Goal: Task Accomplishment & Management: Manage account settings

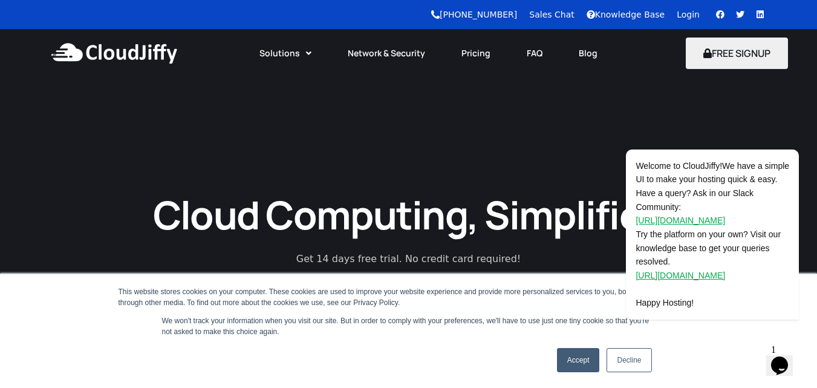
click at [686, 12] on link "Login" at bounding box center [688, 15] width 23 height 10
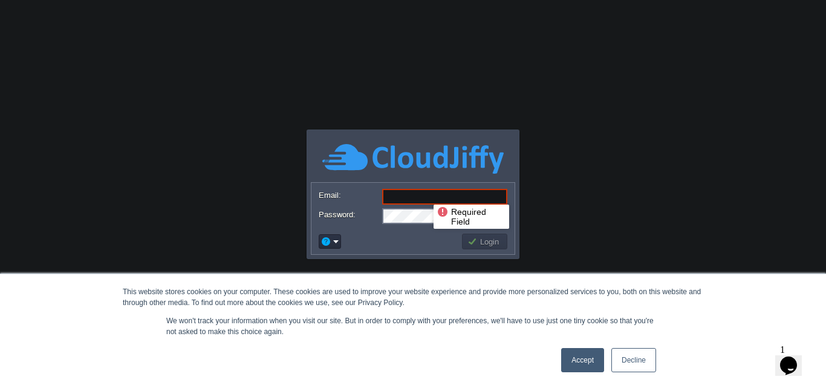
click at [425, 194] on input "Email:" at bounding box center [444, 197] width 125 height 16
click at [439, 194] on input "Email:" at bounding box center [444, 197] width 125 height 16
paste input "sarthakbansal@sarthakmetals.com"
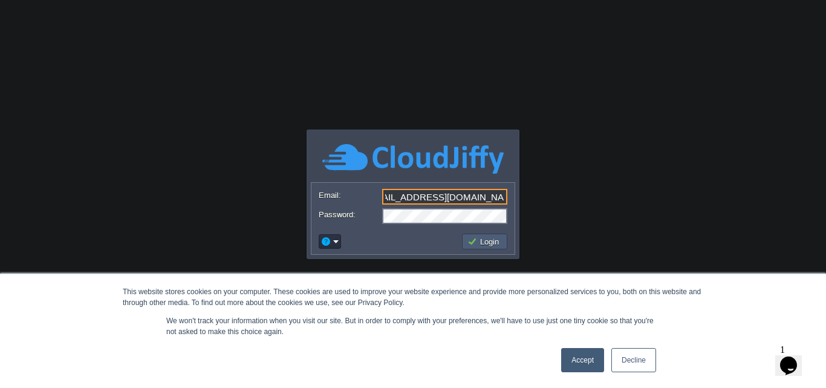
type input "sarthakbansal@sarthakmetals.com"
click at [490, 242] on button "Login" at bounding box center [485, 241] width 35 height 11
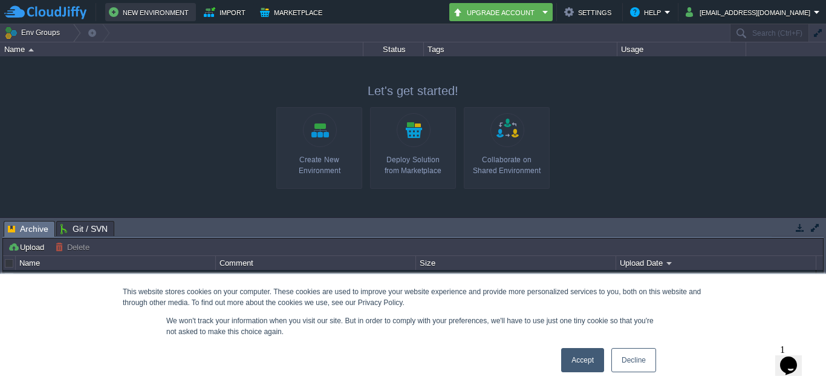
click at [157, 11] on button "New Environment" at bounding box center [150, 12] width 83 height 15
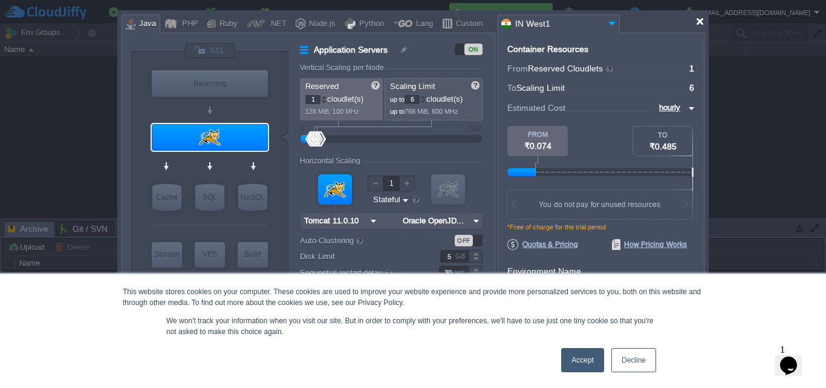
click at [699, 24] on div at bounding box center [700, 21] width 9 height 9
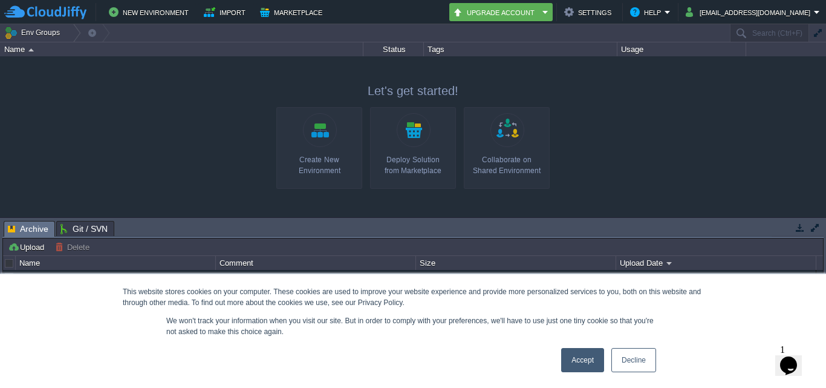
click at [698, 142] on div at bounding box center [413, 136] width 826 height 160
click at [580, 365] on link "Accept" at bounding box center [582, 360] width 43 height 24
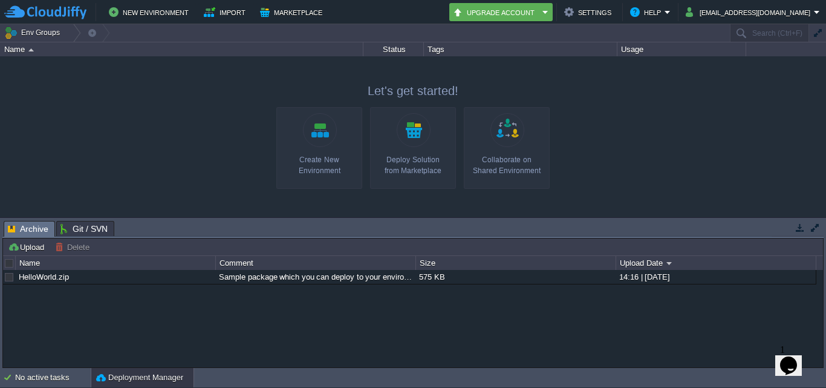
click at [321, 139] on link "Create New Environment" at bounding box center [319, 148] width 86 height 82
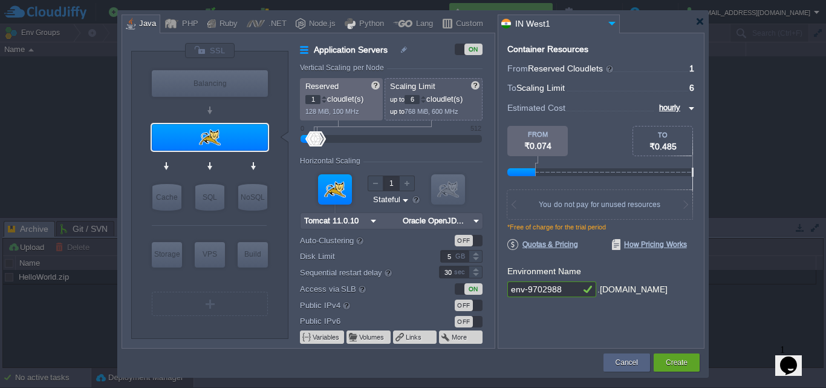
click at [727, 129] on div at bounding box center [413, 194] width 826 height 388
click at [620, 358] on button "Cancel" at bounding box center [627, 362] width 22 height 12
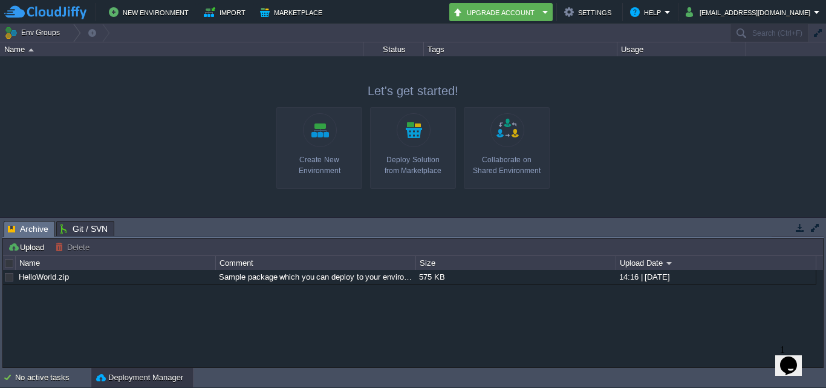
click at [406, 153] on link "Deploy Solution from Marketplace" at bounding box center [413, 148] width 86 height 82
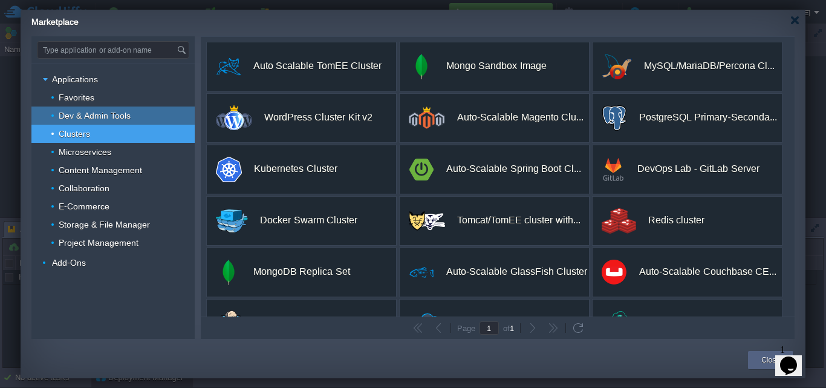
click at [99, 112] on span "Dev & Admin Tools" at bounding box center [94, 115] width 75 height 11
type input "Type application or add-on name"
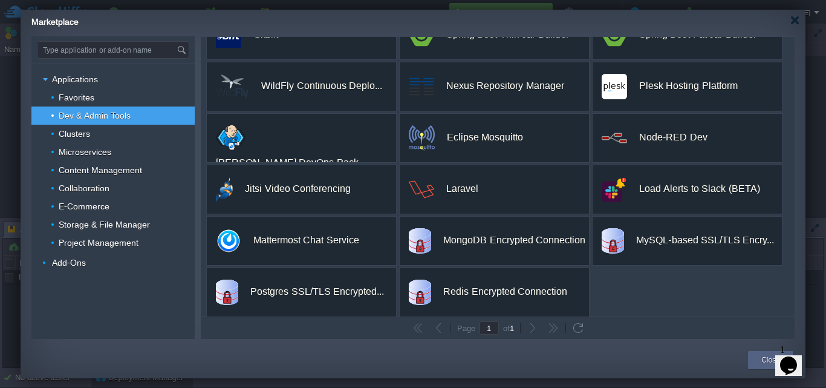
scroll to position [186, 0]
click at [127, 48] on input "text" at bounding box center [107, 50] width 139 height 16
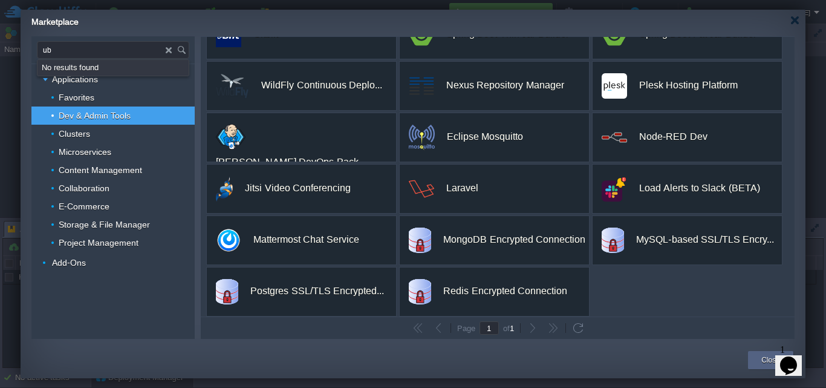
type input "u"
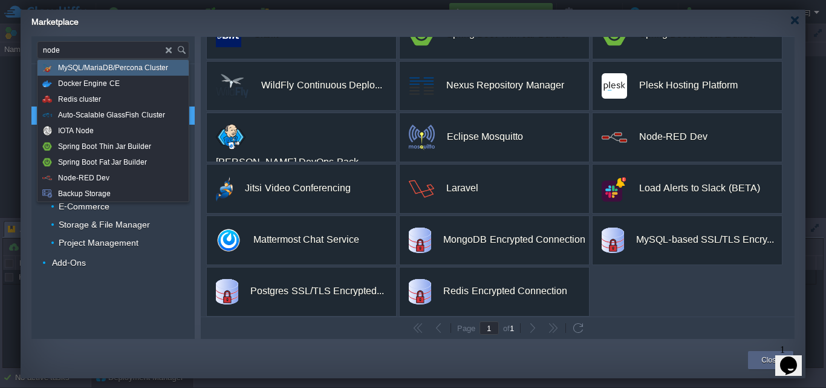
click at [106, 65] on span "MySQL/MariaDB/Percona Cluster" at bounding box center [113, 68] width 110 height 16
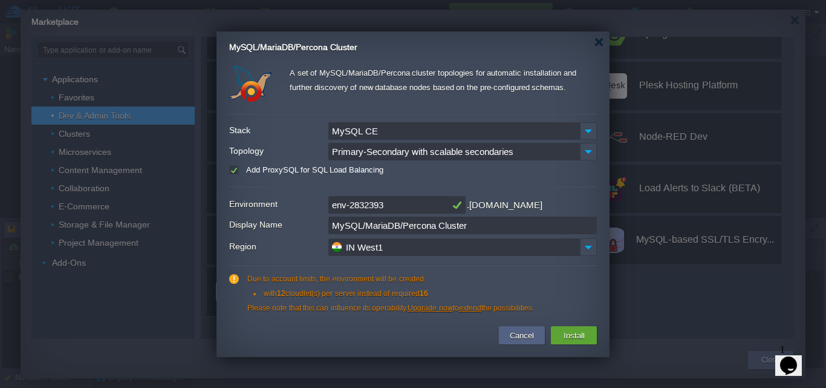
click input "Primary-Secondary with scalable secondaries"
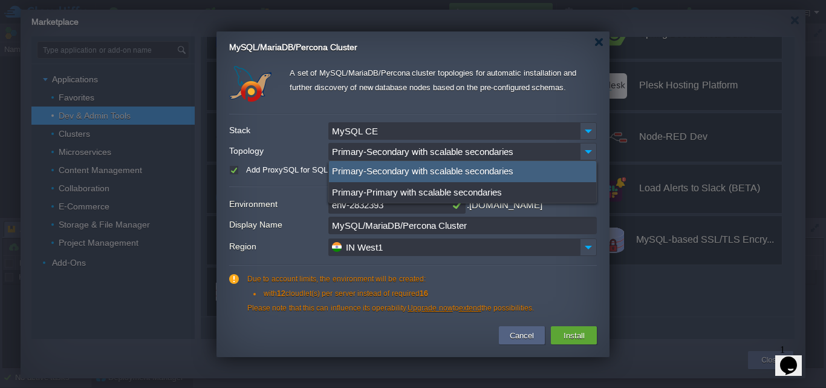
click input "Primary-Secondary with scalable secondaries"
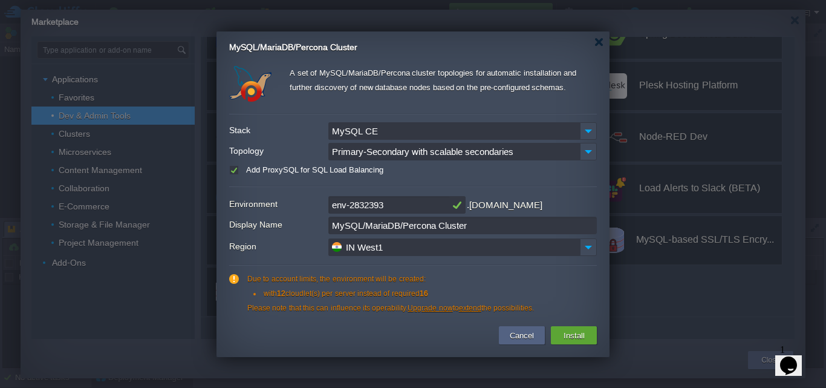
click at [386, 247] on input "IN West1" at bounding box center [455, 247] width 252 height 18
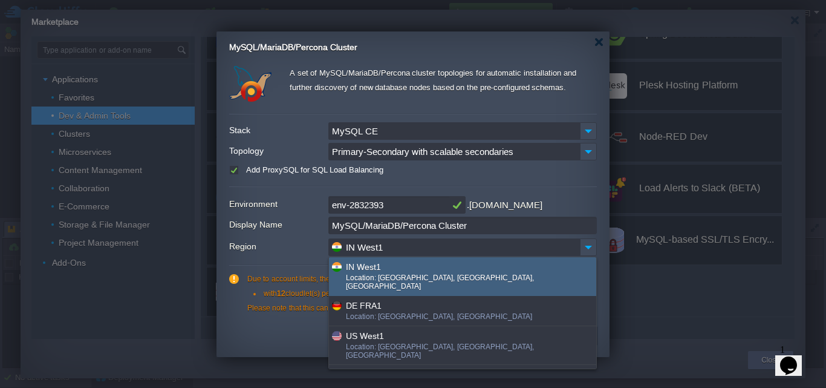
click at [386, 247] on input "IN West1" at bounding box center [455, 247] width 252 height 18
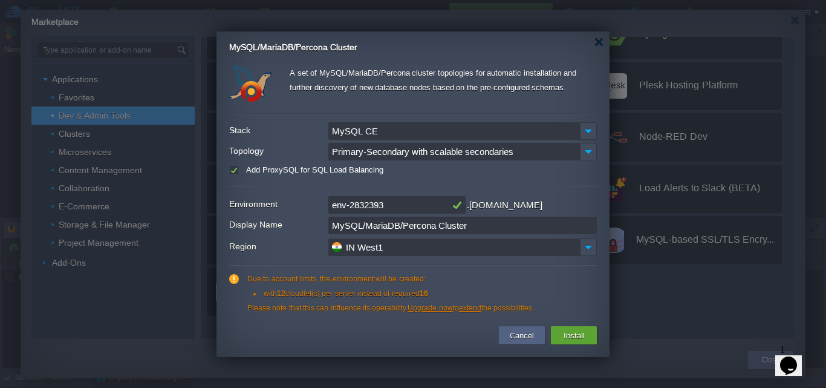
click input "MySQL CE"
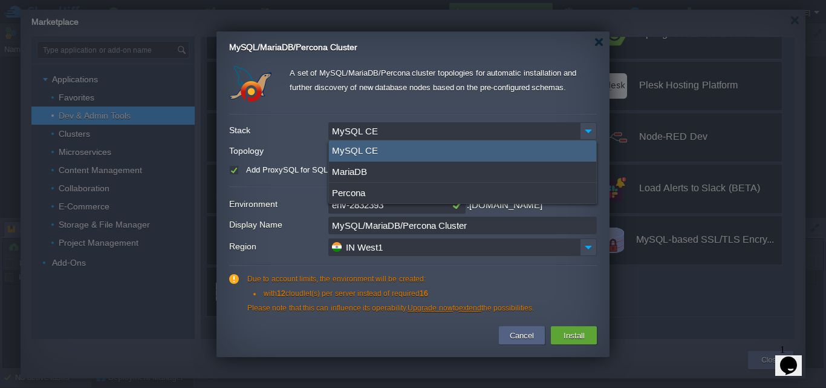
click input "MySQL CE"
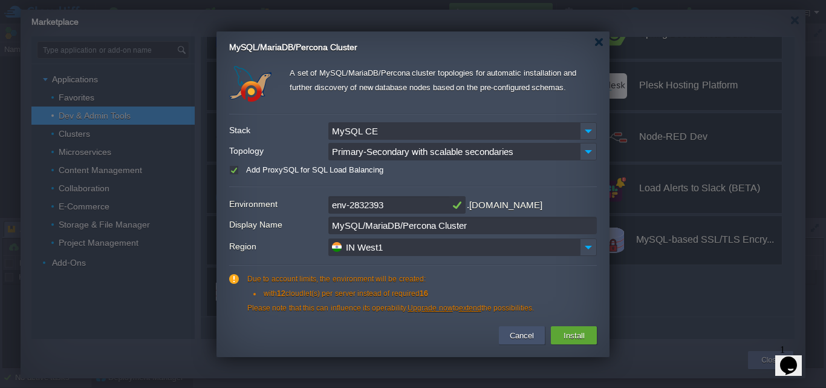
click at [512, 330] on button "Cancel" at bounding box center [521, 335] width 31 height 15
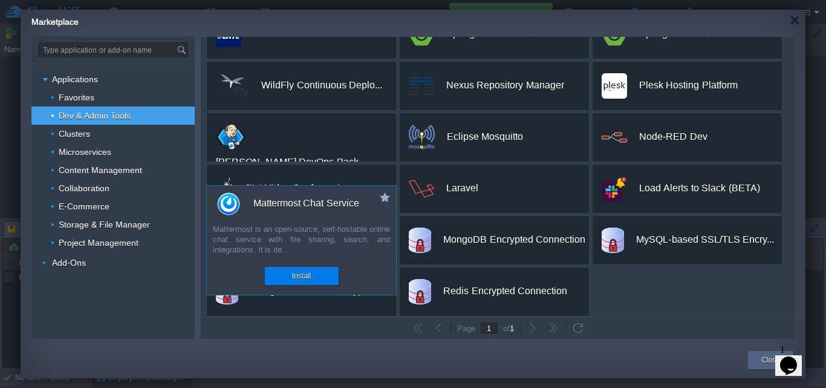
scroll to position [162, 0]
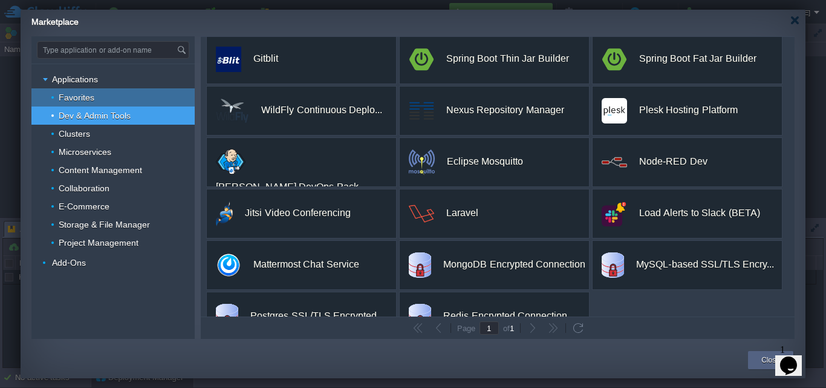
click at [106, 93] on div "Favorites" at bounding box center [112, 97] width 163 height 18
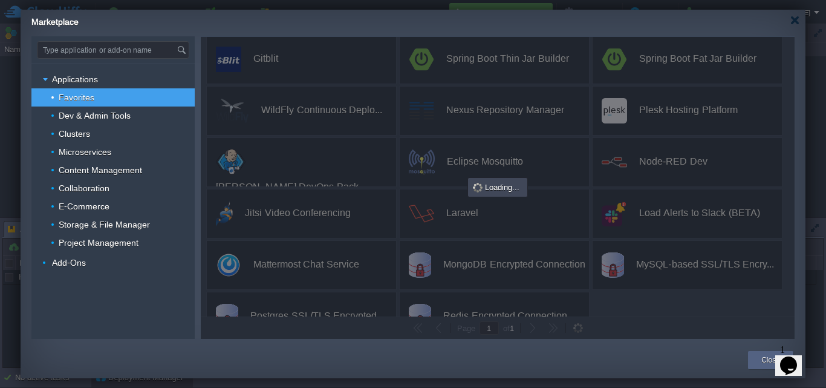
scroll to position [0, 0]
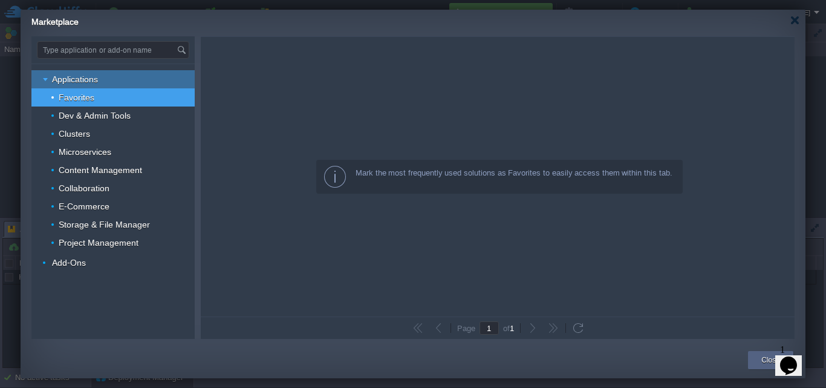
click at [82, 77] on span "Applications" at bounding box center [75, 79] width 49 height 11
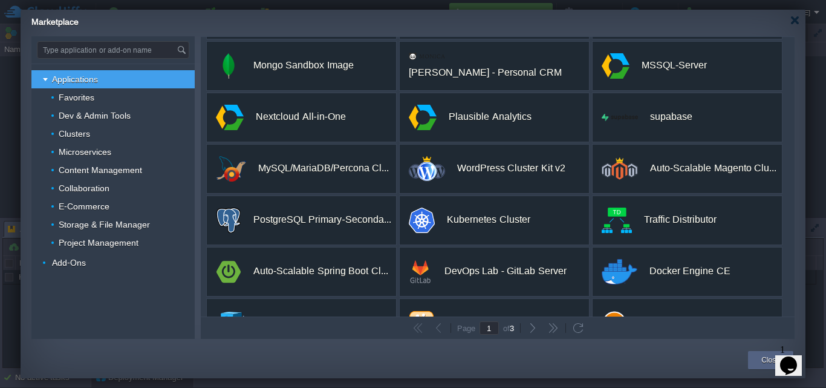
scroll to position [243, 0]
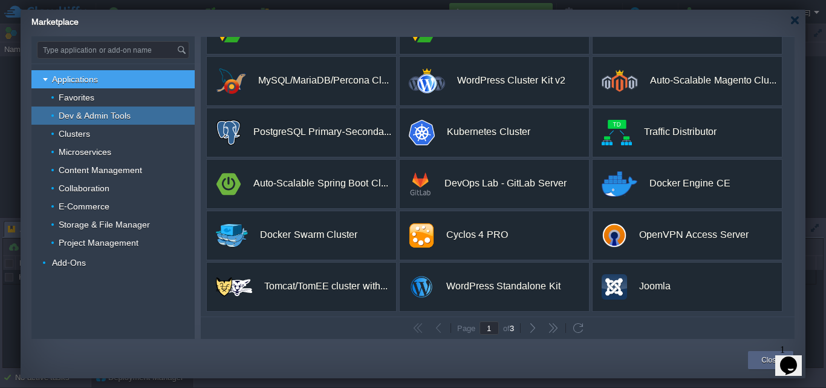
click at [119, 112] on span "Dev & Admin Tools" at bounding box center [94, 115] width 75 height 11
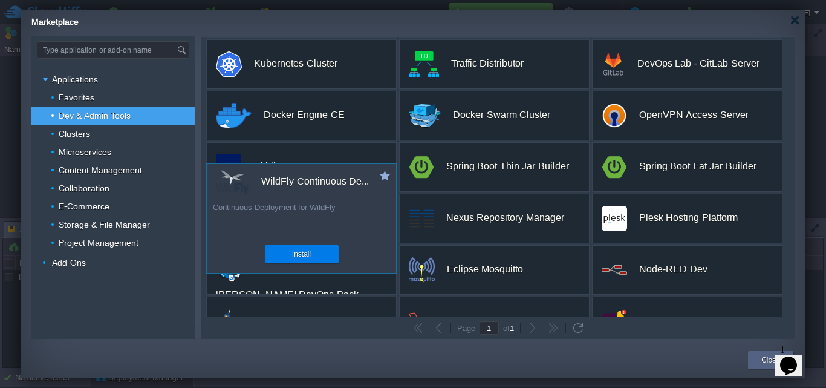
scroll to position [191, 0]
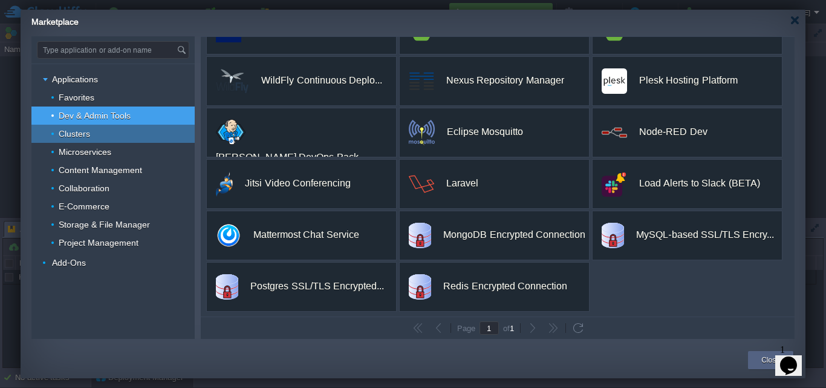
click at [101, 136] on div "Clusters" at bounding box center [112, 134] width 163 height 18
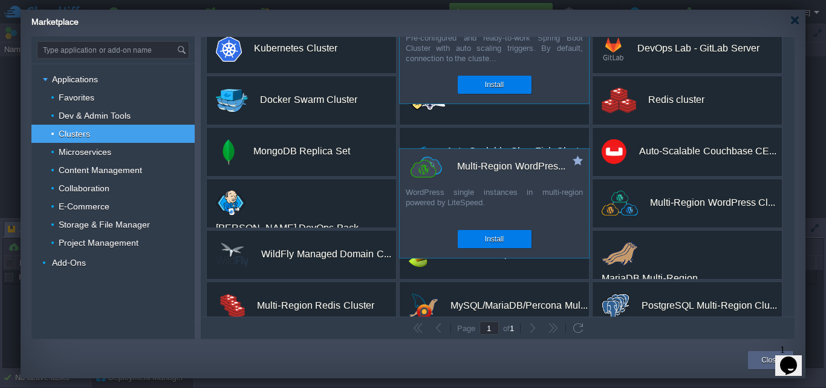
scroll to position [140, 0]
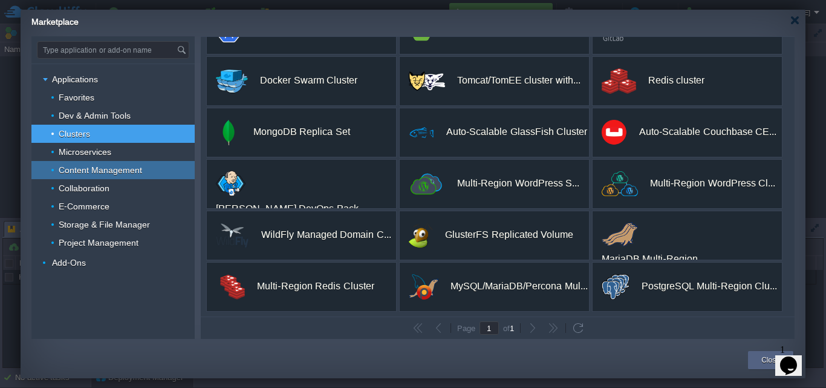
click at [140, 174] on span "Content Management" at bounding box center [100, 170] width 87 height 11
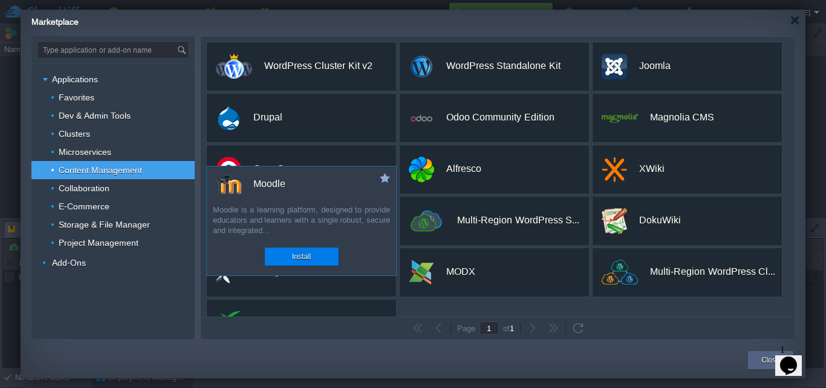
scroll to position [37, 0]
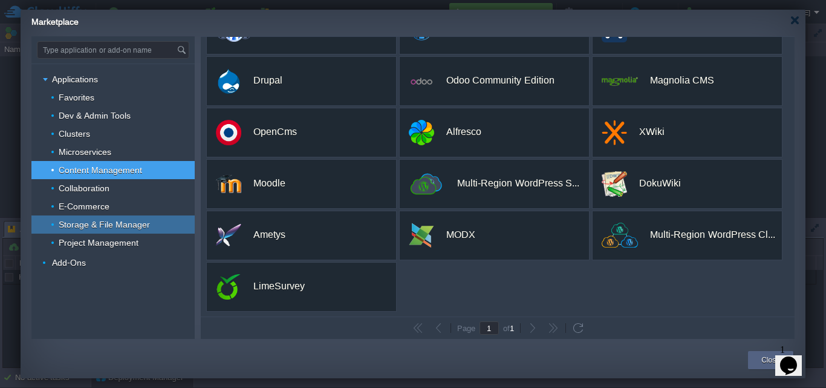
click at [93, 219] on span "Storage & File Manager" at bounding box center [104, 224] width 94 height 11
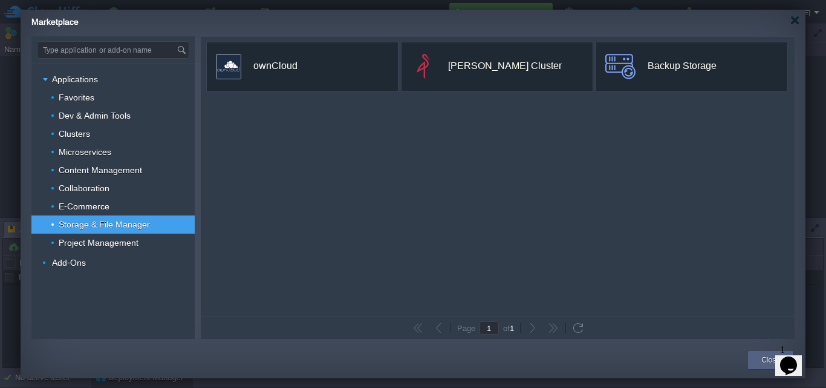
scroll to position [0, 0]
click at [78, 243] on span "Project Management" at bounding box center [98, 242] width 83 height 11
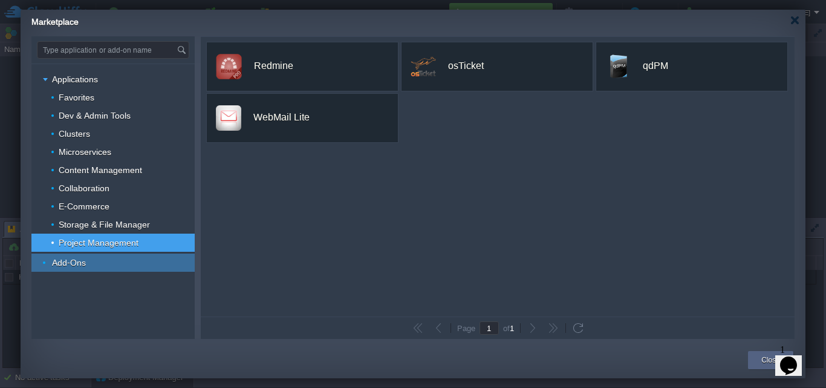
click at [83, 263] on span "Add-Ons" at bounding box center [69, 262] width 37 height 11
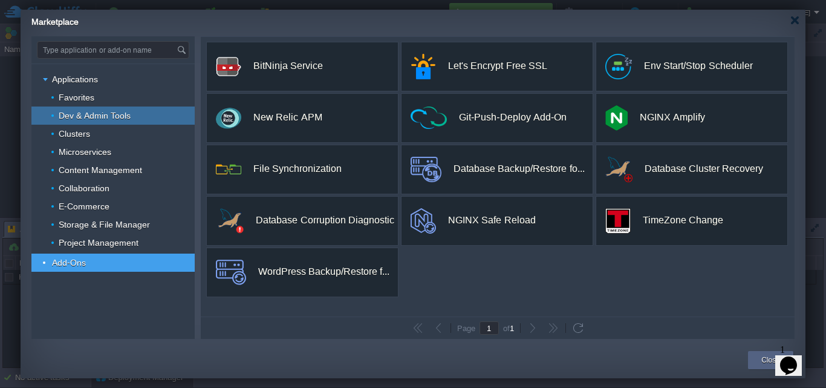
click at [74, 117] on span "Dev & Admin Tools" at bounding box center [94, 115] width 75 height 11
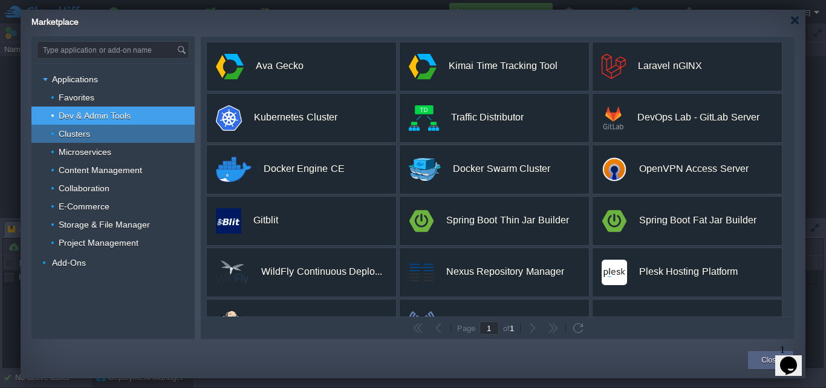
click at [71, 131] on span "Clusters" at bounding box center [74, 133] width 34 height 11
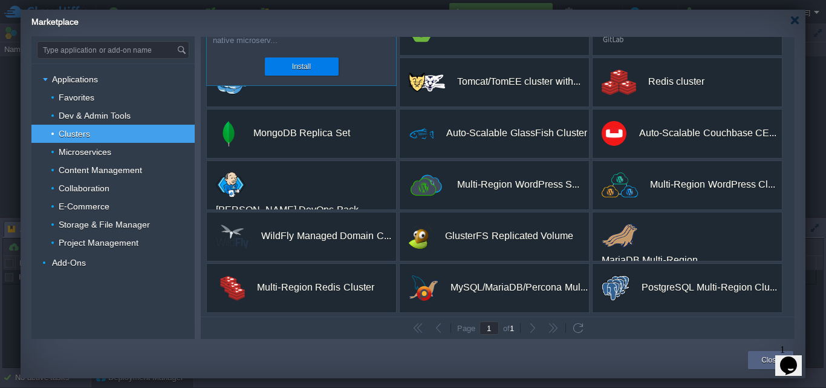
scroll to position [140, 0]
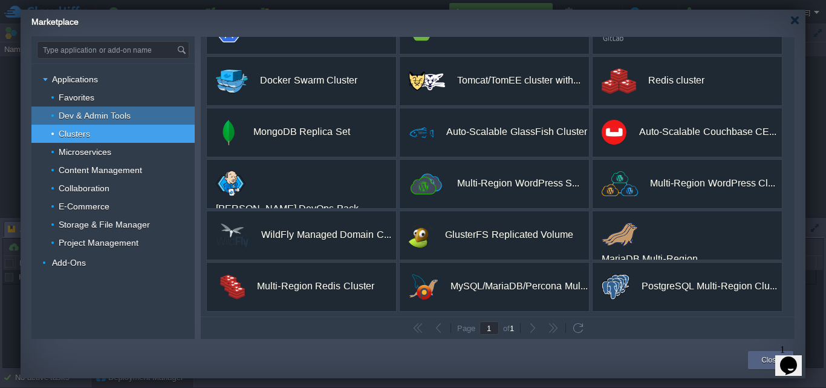
click at [108, 121] on div "Dev & Admin Tools" at bounding box center [112, 115] width 163 height 18
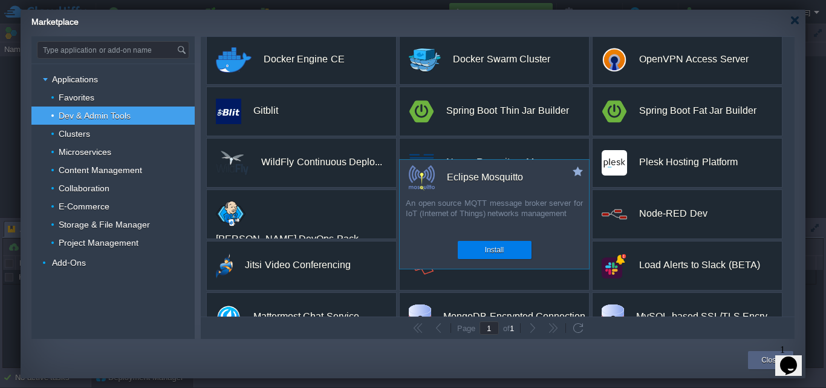
scroll to position [191, 0]
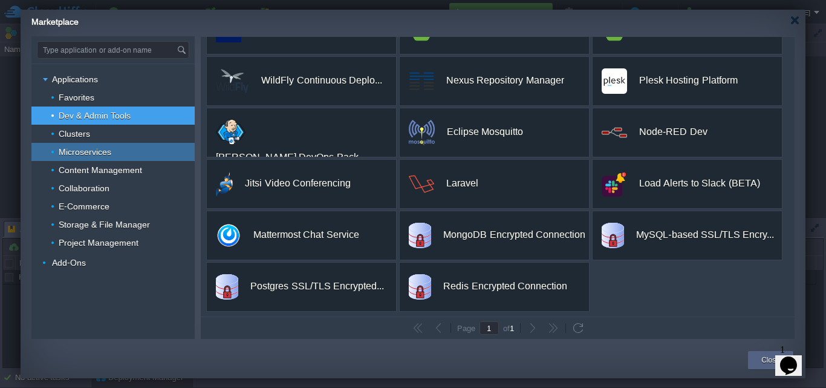
click at [123, 153] on div "Microservices" at bounding box center [112, 152] width 163 height 18
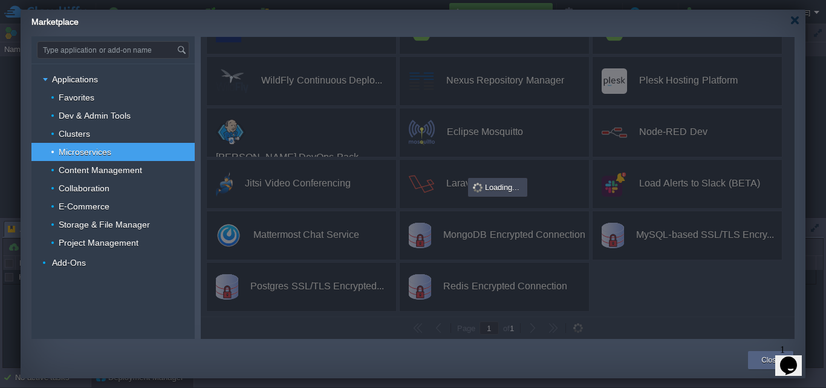
scroll to position [0, 0]
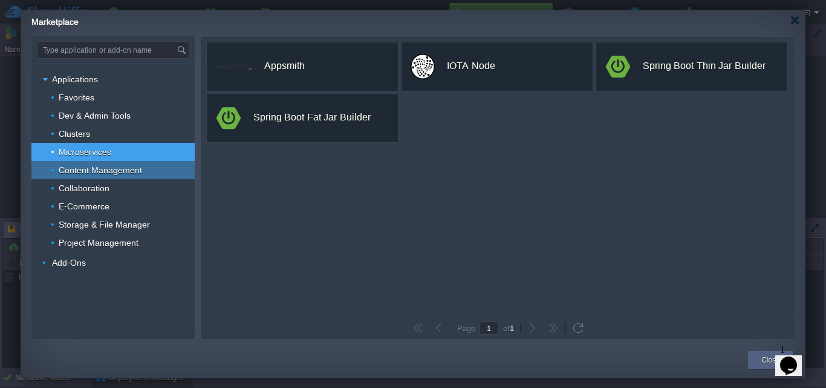
click at [80, 169] on span "Content Management" at bounding box center [100, 170] width 87 height 11
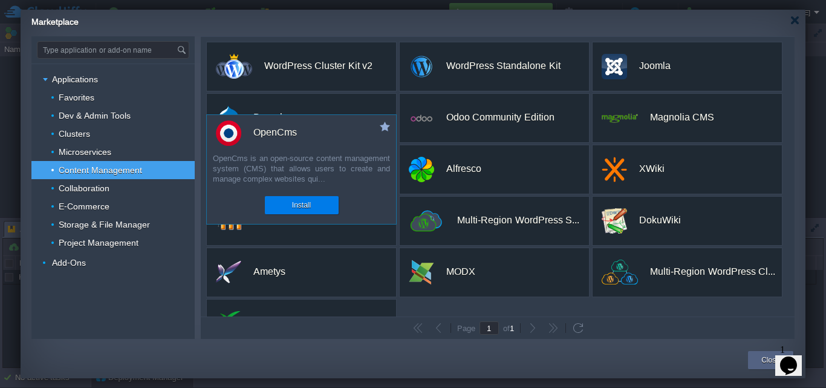
scroll to position [37, 0]
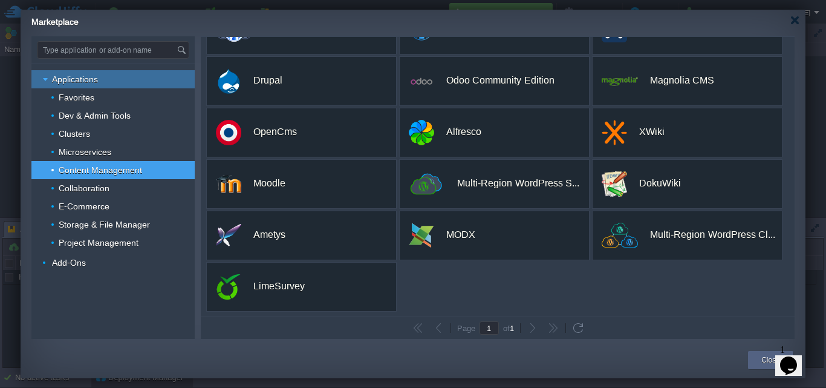
click at [82, 87] on div "Applications" at bounding box center [112, 79] width 163 height 18
type input "Type application or add-on name"
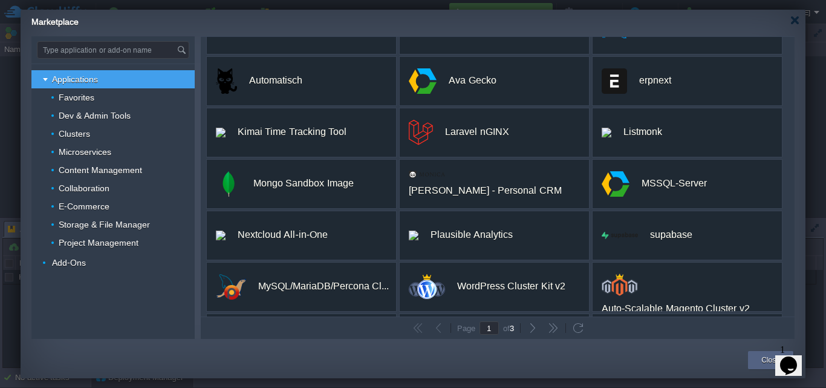
scroll to position [0, 0]
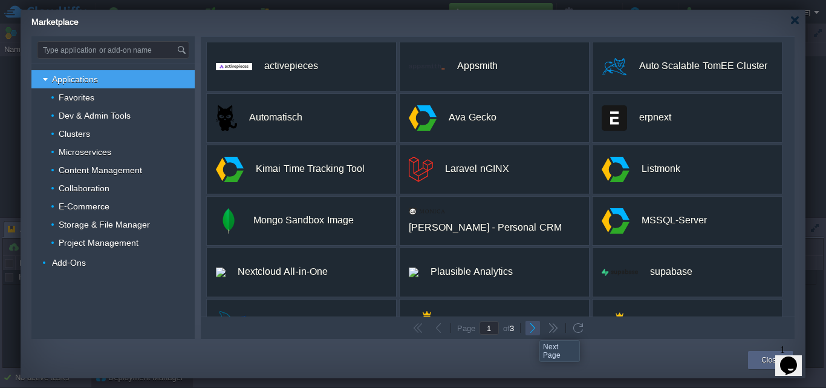
click at [531, 329] on button "button" at bounding box center [533, 327] width 11 height 11
type input "2"
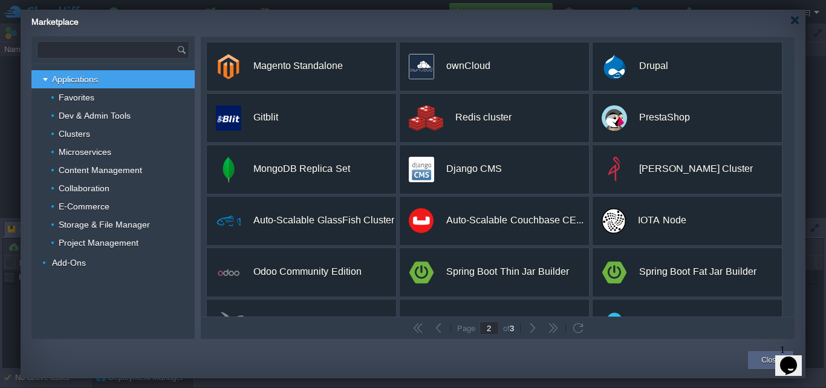
click at [93, 44] on input "text" at bounding box center [107, 50] width 139 height 16
type input "Type application or add-on name"
click at [535, 324] on button "button" at bounding box center [533, 327] width 11 height 11
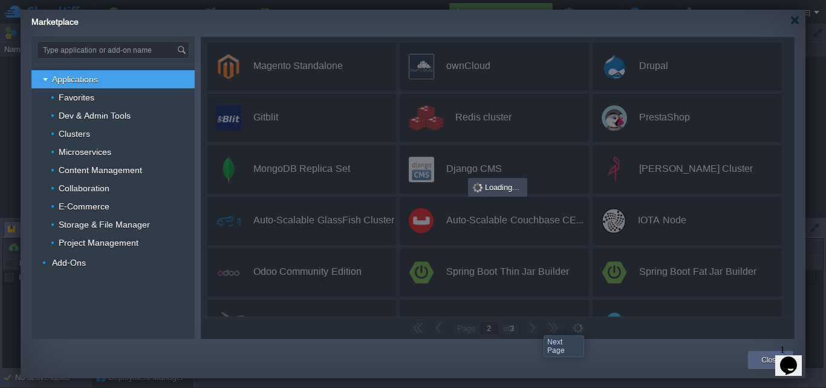
type input "3"
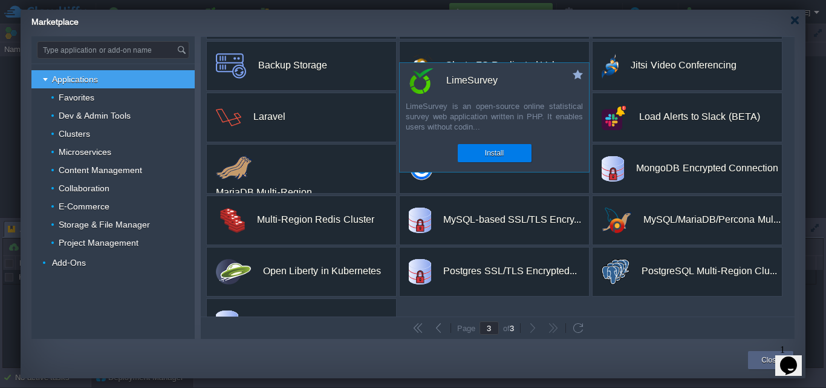
scroll to position [191, 0]
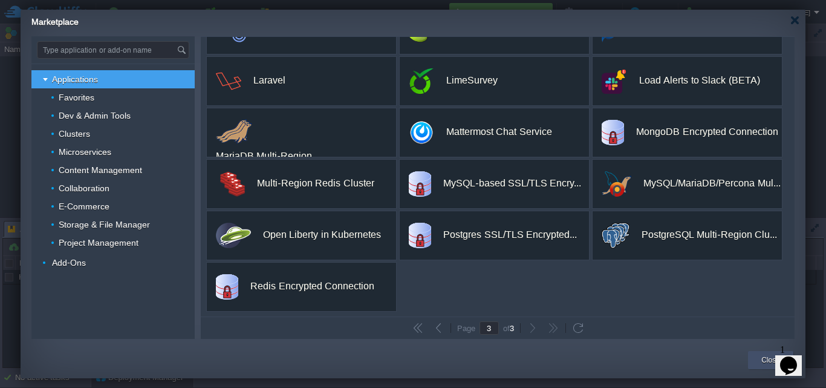
click at [754, 362] on div "Close" at bounding box center [770, 360] width 45 height 18
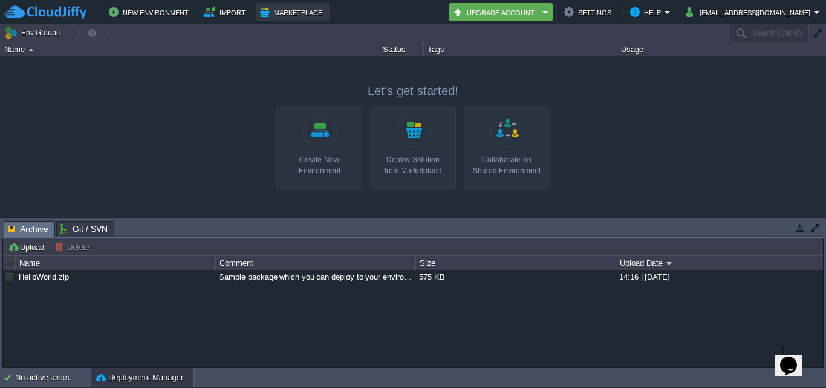
click at [295, 18] on button "Marketplace" at bounding box center [293, 12] width 66 height 15
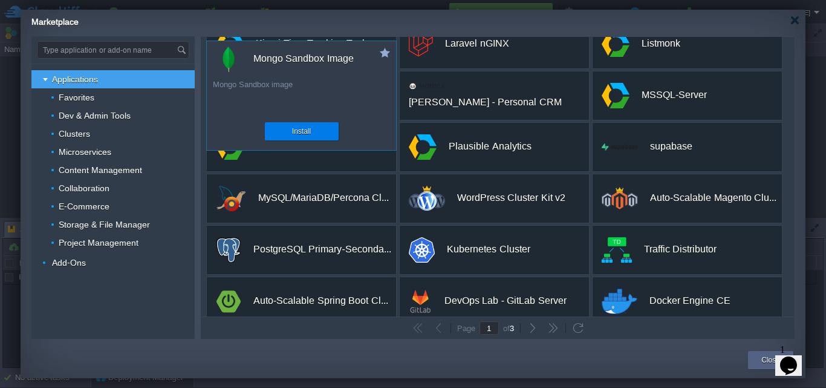
scroll to position [243, 0]
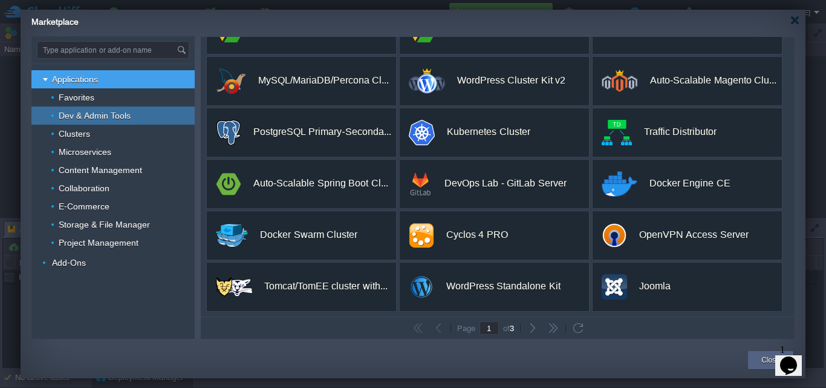
click at [119, 117] on span "Dev & Admin Tools" at bounding box center [94, 115] width 75 height 11
type input "Type application or add-on name"
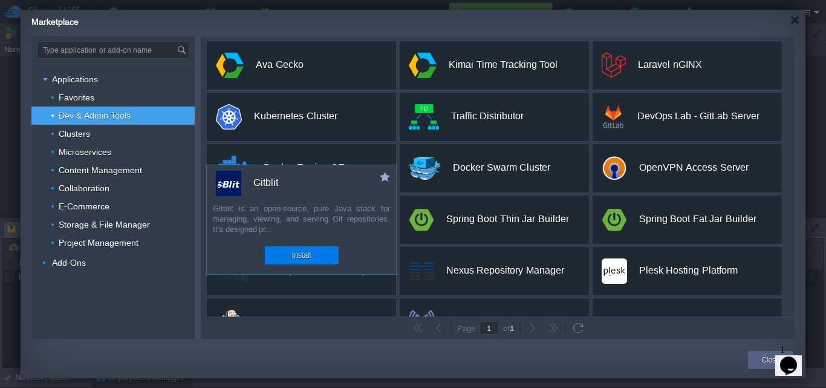
scroll to position [0, 0]
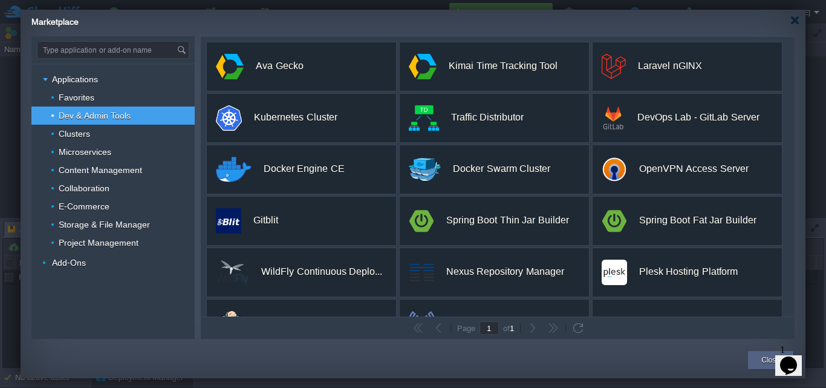
click at [97, 41] on div "Type application or add-on name Applications Favorites Dev & Admin Tools Cluste…" at bounding box center [112, 187] width 163 height 303
click at [95, 48] on input "text" at bounding box center [107, 50] width 139 height 16
type input "l"
type input "u"
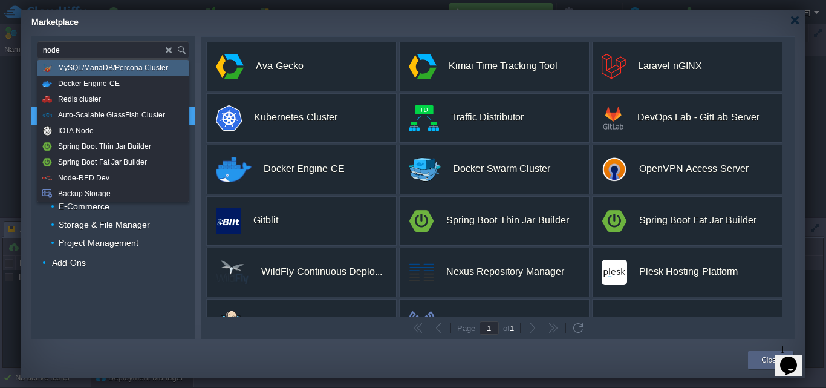
click at [166, 47] on img at bounding box center [171, 50] width 11 height 16
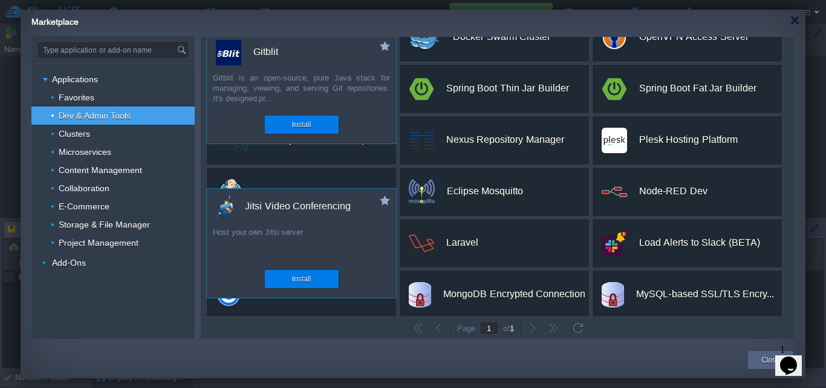
scroll to position [191, 0]
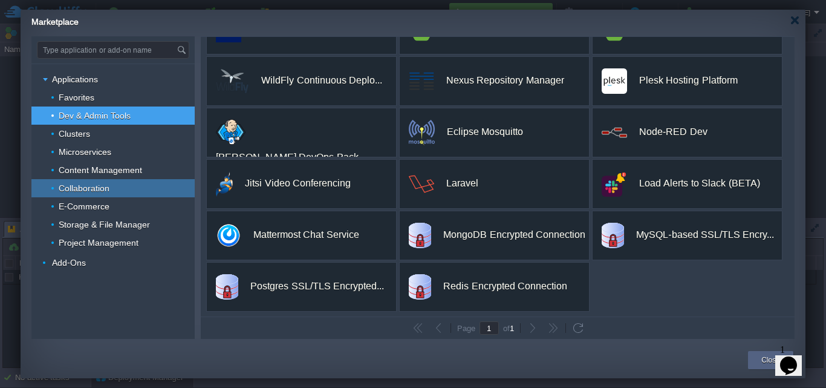
click at [119, 189] on div "Collaboration" at bounding box center [112, 188] width 163 height 18
type input "Type application or add-on name"
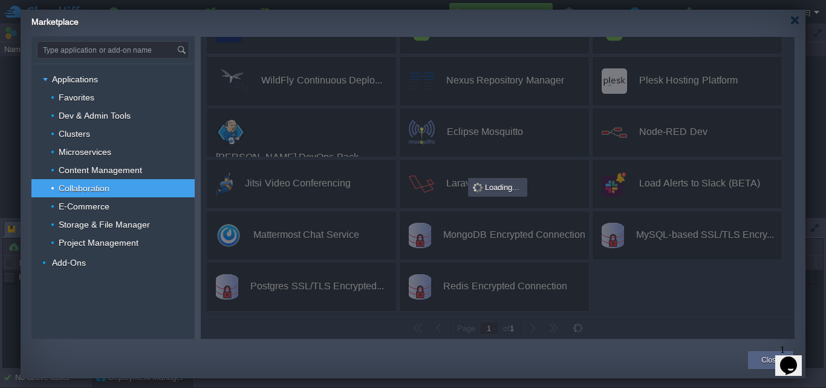
scroll to position [0, 0]
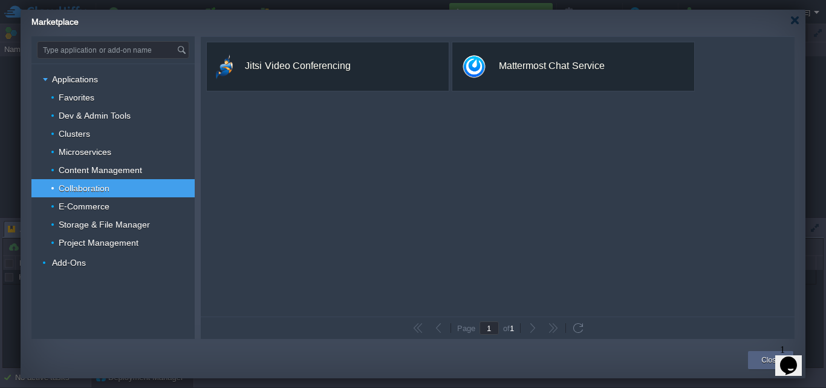
click at [748, 358] on td "Close" at bounding box center [770, 360] width 51 height 22
click at [761, 359] on div "Close" at bounding box center [770, 360] width 27 height 18
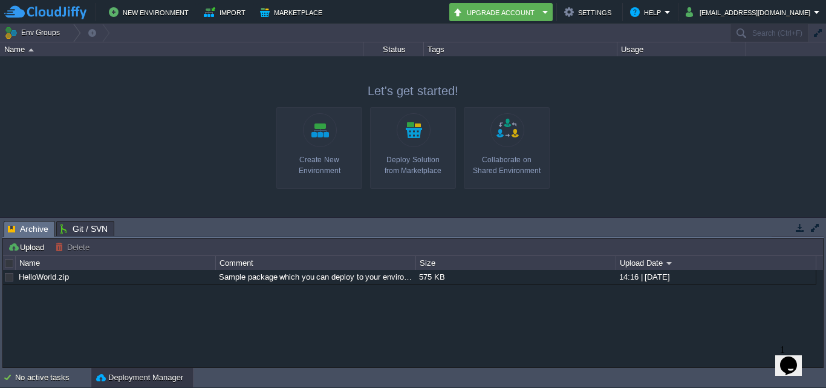
click at [339, 162] on div "Create New Environment" at bounding box center [319, 165] width 79 height 22
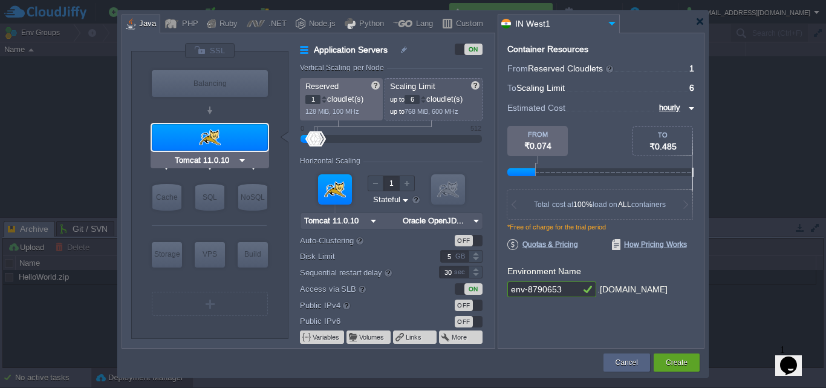
type input "NGINX 1.28.0"
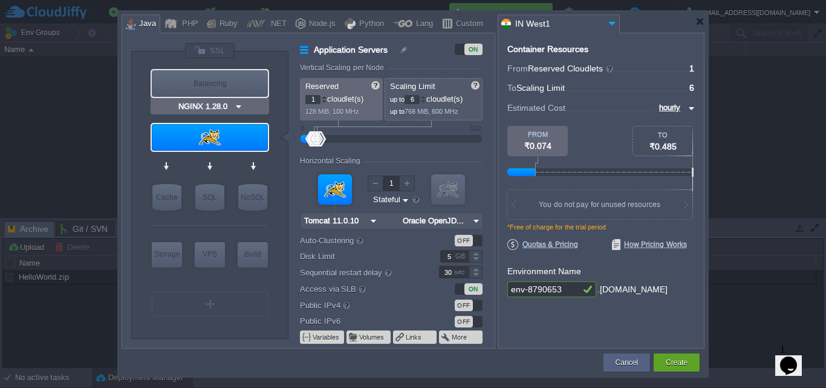
click at [211, 76] on div "Balancing" at bounding box center [210, 83] width 116 height 27
type input "Load Balancer"
type input "4"
type input "NGINX 1.28.0"
type input "1.28.0-almalin..."
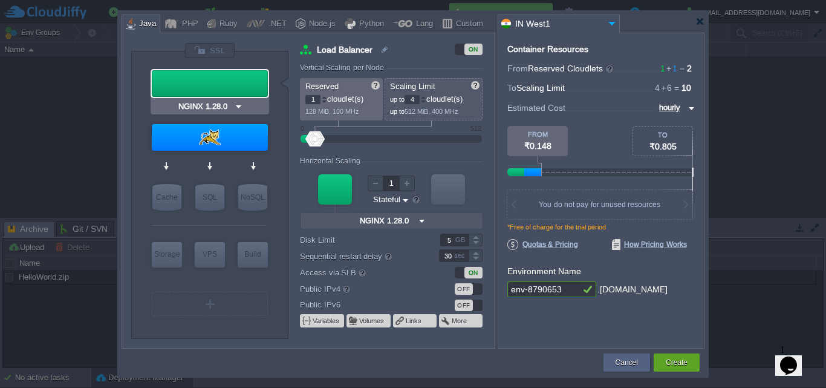
type input "Tomcat 11.0.10"
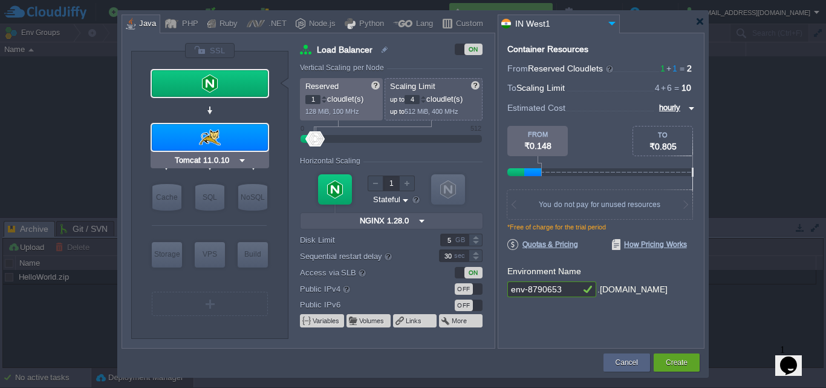
click at [215, 136] on div at bounding box center [210, 137] width 116 height 27
type input "Application Servers"
type input "6"
type input "Tomcat 11.0.10"
type input "Oracle OpenJD..."
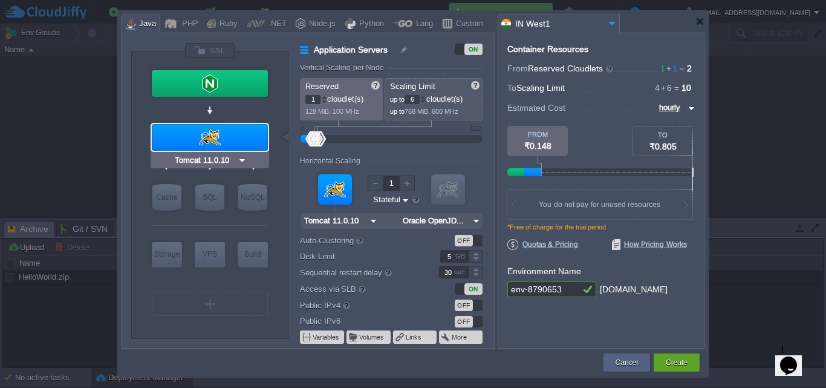
click at [215, 136] on div at bounding box center [210, 137] width 116 height 27
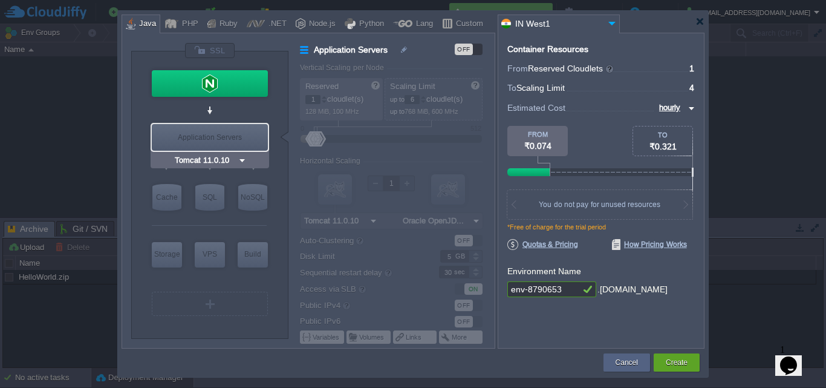
type input "NGINX 1.28.0"
click at [318, 23] on div "Node.js" at bounding box center [321, 24] width 30 height 18
type input "Application Servers"
type input "4"
type input "8"
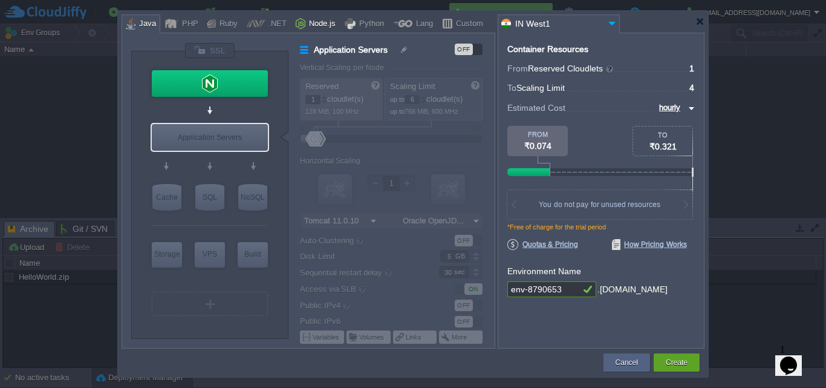
type input "Node.js 24.5.0 LTS"
type input "24.5.0-pm2"
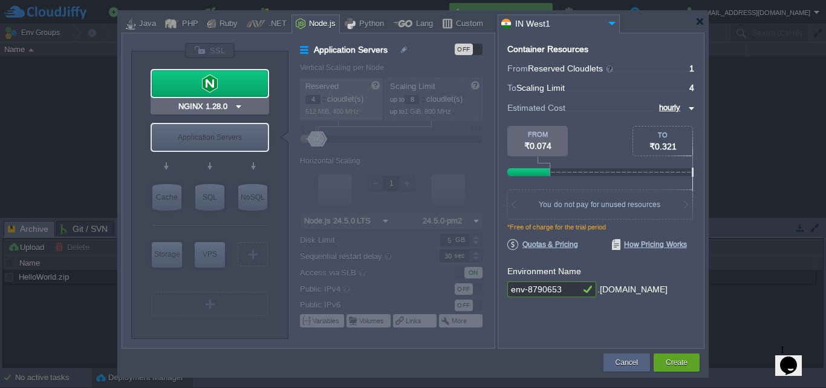
type input "Node.js 24.5.0 LTS"
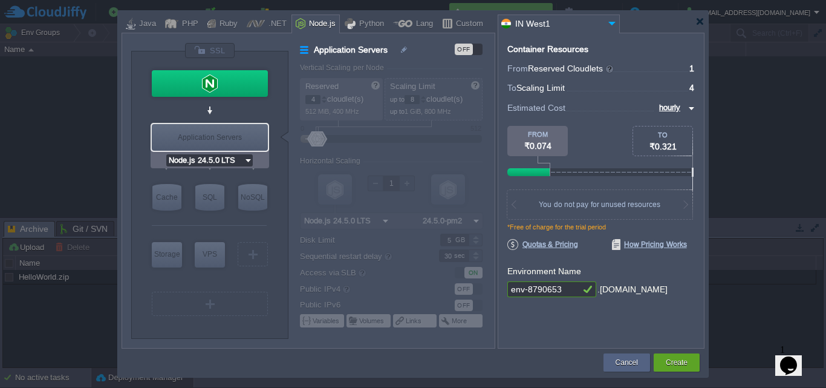
click at [221, 162] on input "Node.js 24.5.0 LTS" at bounding box center [204, 160] width 77 height 12
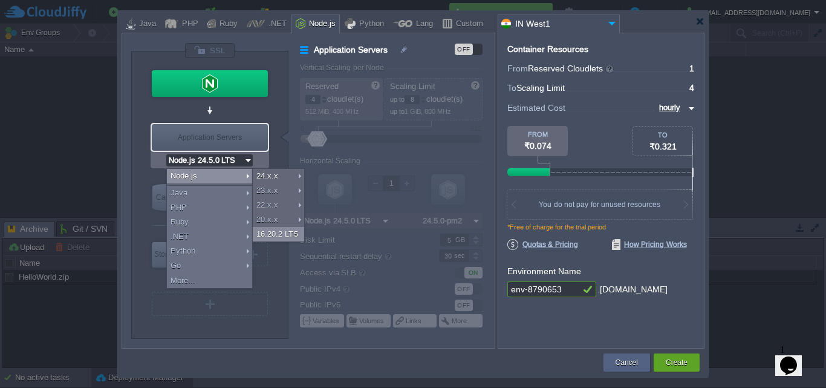
click at [264, 232] on div "16.20.2 LTS" at bounding box center [278, 234] width 51 height 15
type input "Node.js 16.20...."
type input "16.20.2-pm2"
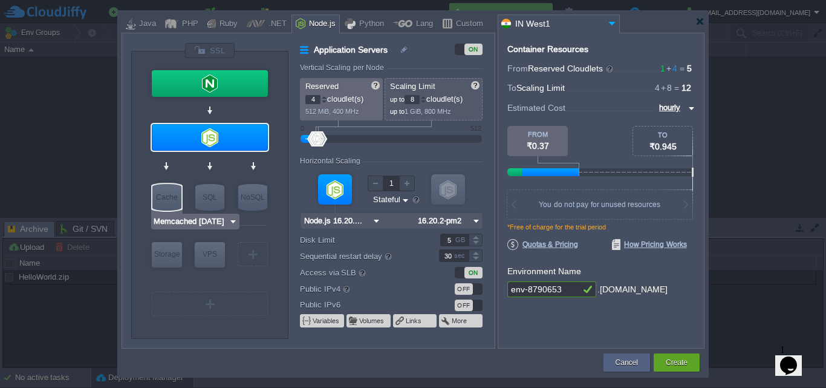
type input "MariaDB 11.8.3"
click at [211, 202] on div "SQL" at bounding box center [209, 197] width 29 height 27
type input "SQL Databases"
type input "6"
type input "MariaDB 11.8.3"
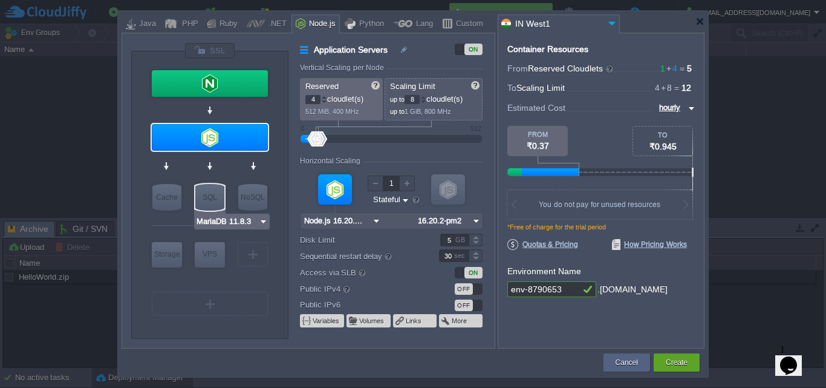
type input "11.8.3-almalin..."
type input "Stateless"
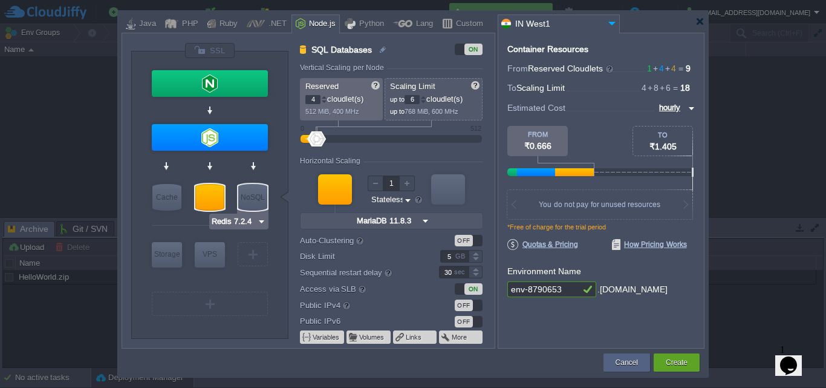
type input "MariaDB 11.8.3"
click at [264, 221] on img at bounding box center [263, 221] width 9 height 12
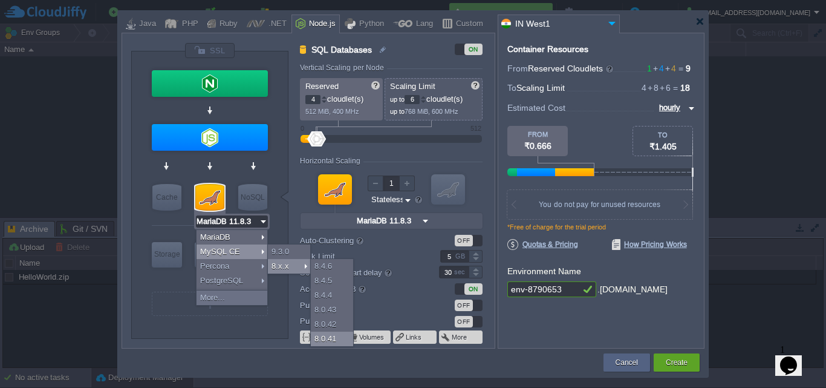
click at [341, 342] on div "8.0.41" at bounding box center [332, 339] width 42 height 15
type input "MySQL CE 8.0.41"
type input "8.0.41-almalin..."
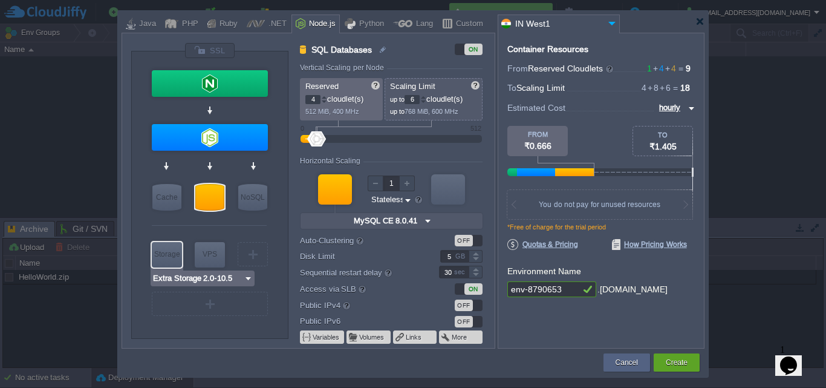
type input "AlmaLinux 9.6"
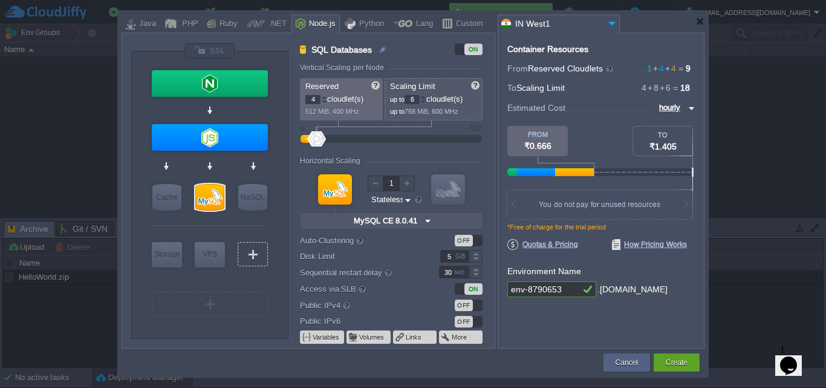
click at [252, 254] on div at bounding box center [253, 254] width 2 height 9
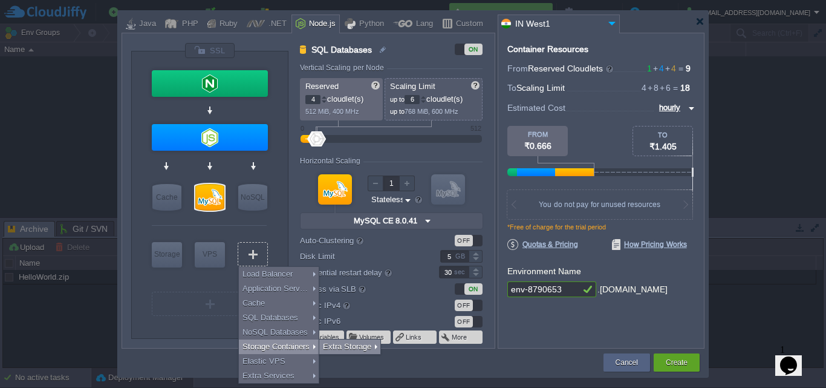
type input "Select Image"
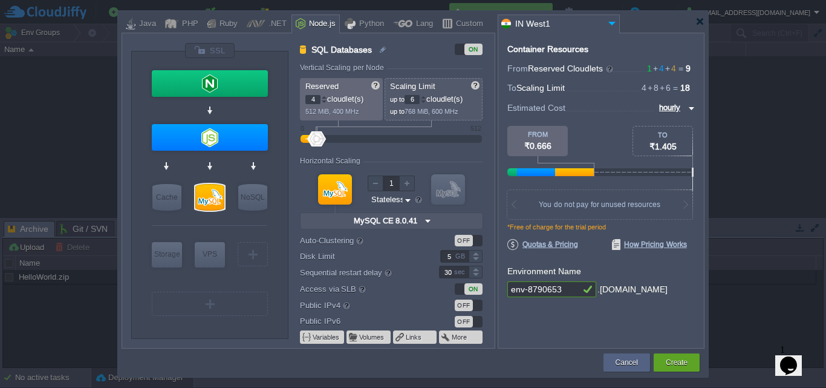
click at [529, 362] on td at bounding box center [362, 363] width 480 height 22
click at [453, 255] on input "5" at bounding box center [454, 256] width 28 height 13
type input "20"
click at [509, 333] on div "Container Resources From Reserved Cloudlets 1 + 4 + 4 ... = 9 not added To Scal…" at bounding box center [601, 191] width 207 height 316
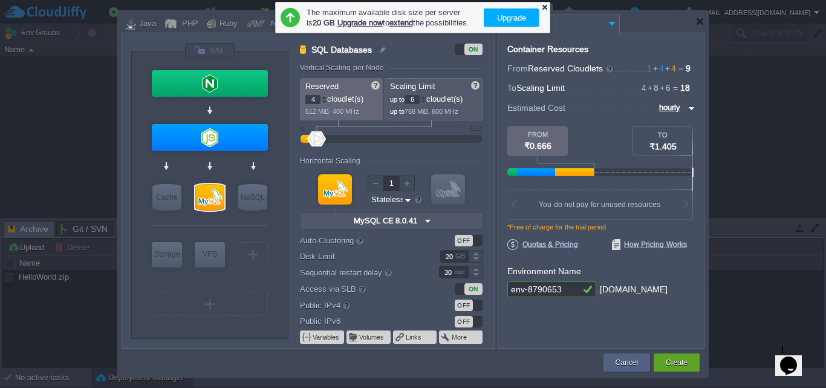
click at [544, 5] on div at bounding box center [545, 7] width 8 height 8
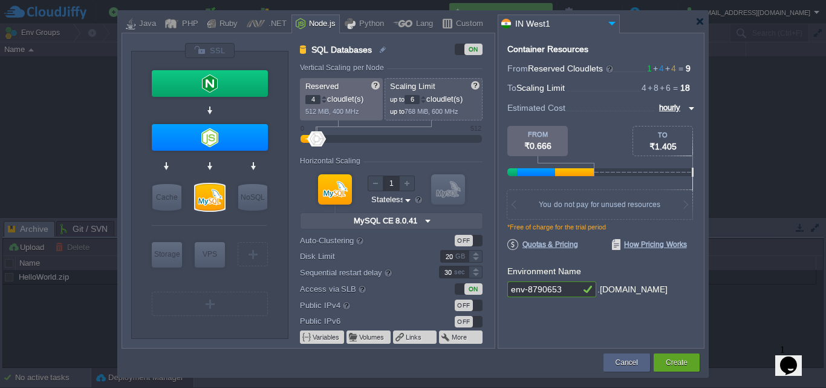
drag, startPoint x: 565, startPoint y: 291, endPoint x: 509, endPoint y: 292, distance: 55.7
click at [509, 292] on input "env-8790653" at bounding box center [544, 289] width 73 height 16
click at [226, 51] on div at bounding box center [210, 50] width 51 height 16
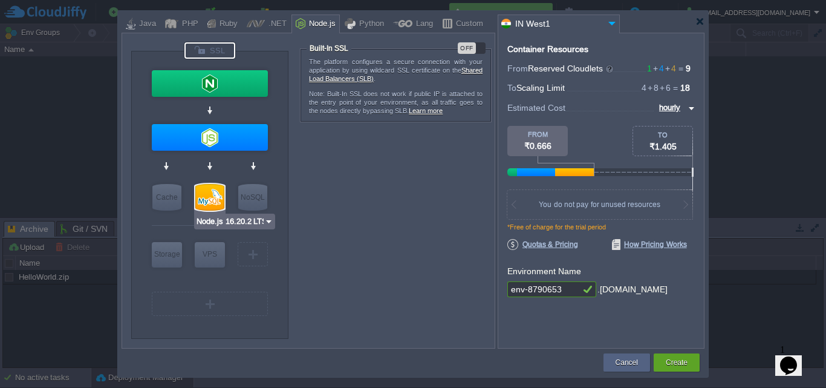
type input "NGINX 1.28.0"
click at [201, 48] on div at bounding box center [210, 50] width 51 height 16
click at [468, 44] on div "OFF" at bounding box center [467, 47] width 18 height 11
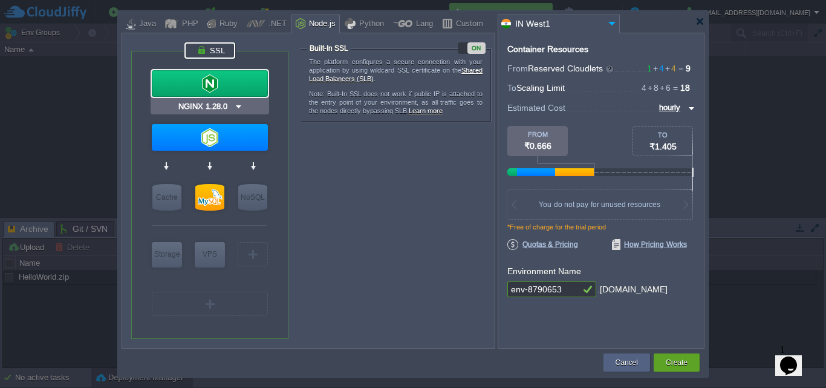
click at [240, 89] on div at bounding box center [210, 83] width 116 height 27
type input "Load Balancer"
type input "1"
type input "4"
type input "NGINX 1.28.0"
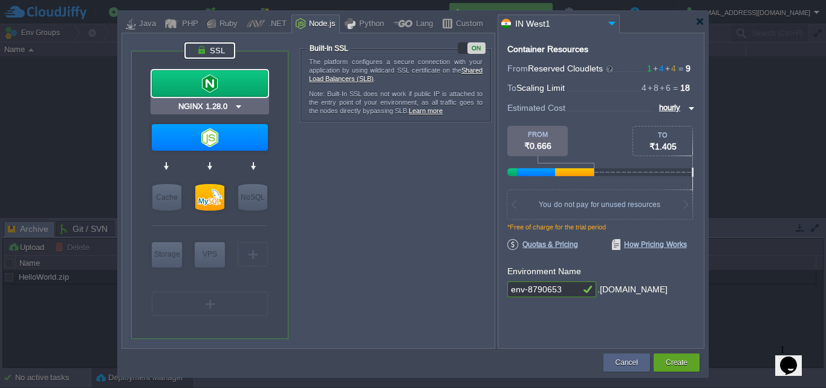
type input "1.28.0-almalin..."
type input "Stateful"
type input "5"
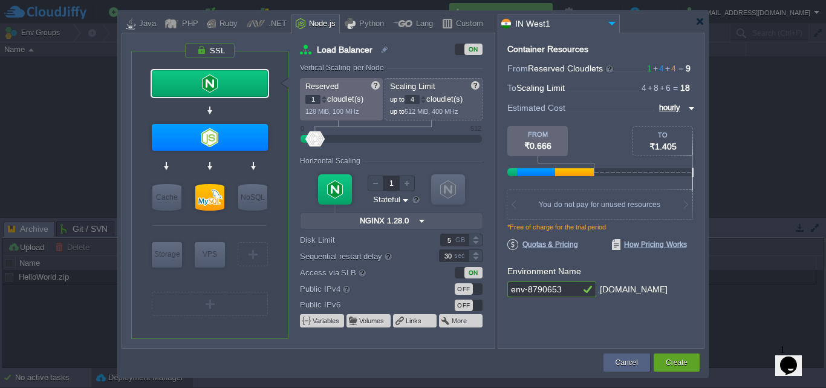
click at [317, 97] on input "1" at bounding box center [313, 99] width 15 height 9
drag, startPoint x: 562, startPoint y: 292, endPoint x: 484, endPoint y: 296, distance: 78.2
click at [484, 296] on div "VM Balancing VM Application Servers VM Cache VM SQL VM NoSQL VM Storage VM VPS …" at bounding box center [413, 191] width 583 height 316
type input "sarthakmetals"
click at [685, 362] on button "Create" at bounding box center [677, 362] width 22 height 12
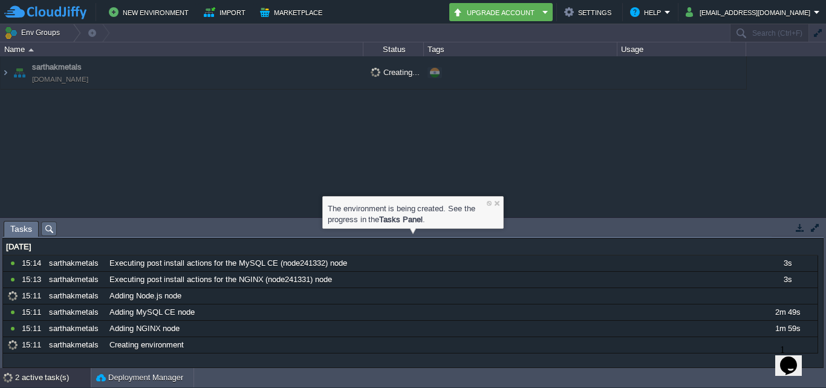
click at [49, 377] on div "2 active task(s)" at bounding box center [53, 377] width 76 height 19
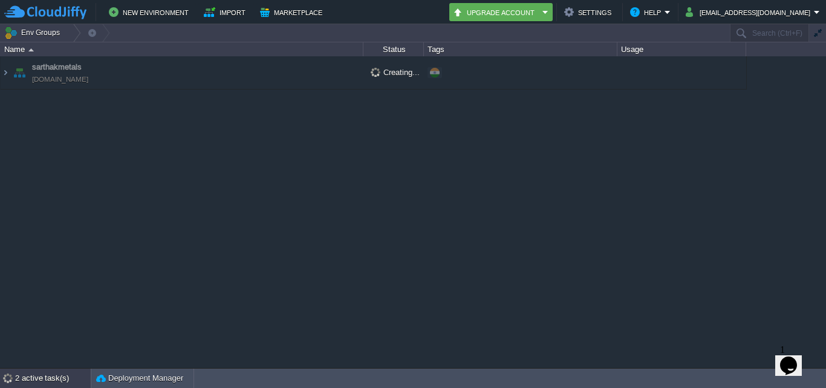
click at [42, 378] on div "2 active task(s)" at bounding box center [53, 377] width 76 height 19
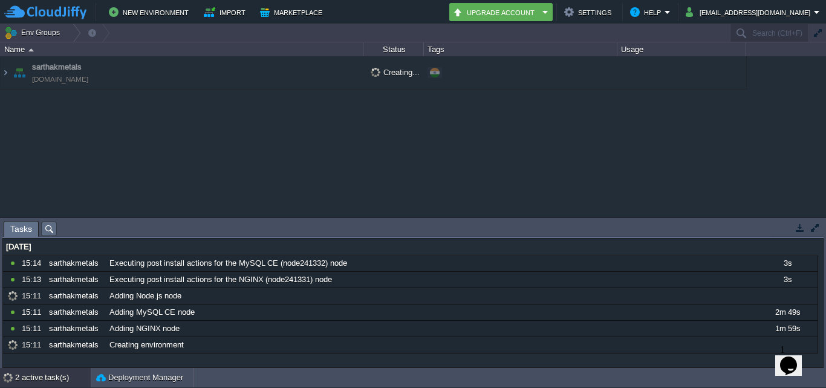
click at [145, 360] on div "12 Aug 2025 10573398 15:14 sarthakmetals Executing post install actions for the…" at bounding box center [413, 302] width 820 height 129
click at [135, 378] on button "Deployment Manager" at bounding box center [139, 377] width 87 height 12
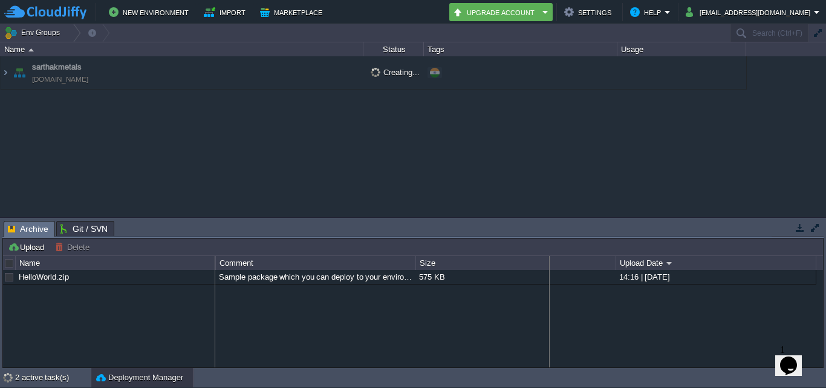
drag, startPoint x: 416, startPoint y: 259, endPoint x: 549, endPoint y: 246, distance: 133.7
click at [549, 246] on div "Upload Delete Deploy to ... Custom application packages that can be deployed to…" at bounding box center [413, 302] width 820 height 129
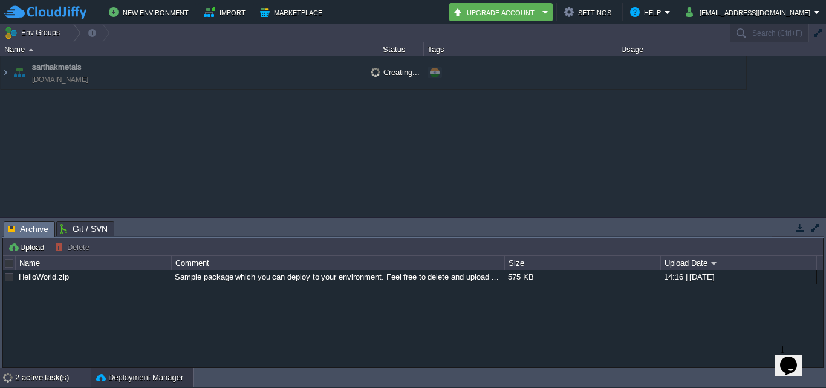
click at [58, 381] on div "2 active task(s)" at bounding box center [53, 377] width 76 height 19
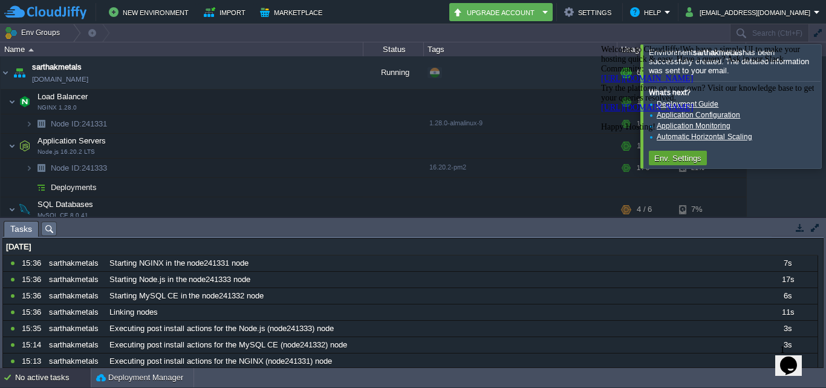
click at [601, 45] on icon "Chat attention grabber" at bounding box center [601, 45] width 0 height 0
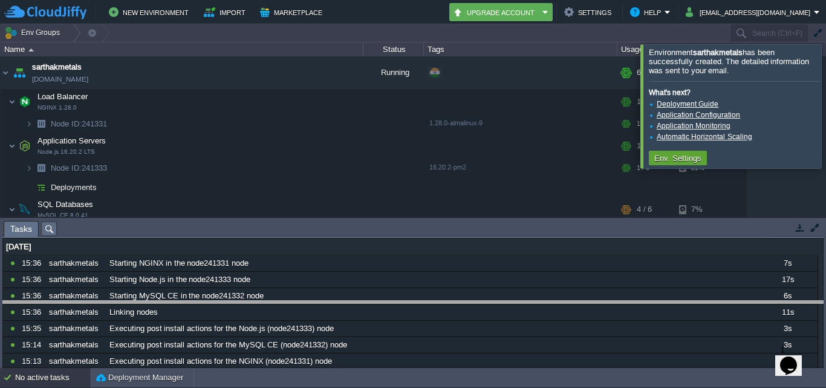
drag, startPoint x: 624, startPoint y: 237, endPoint x: 626, endPoint y: 316, distance: 78.7
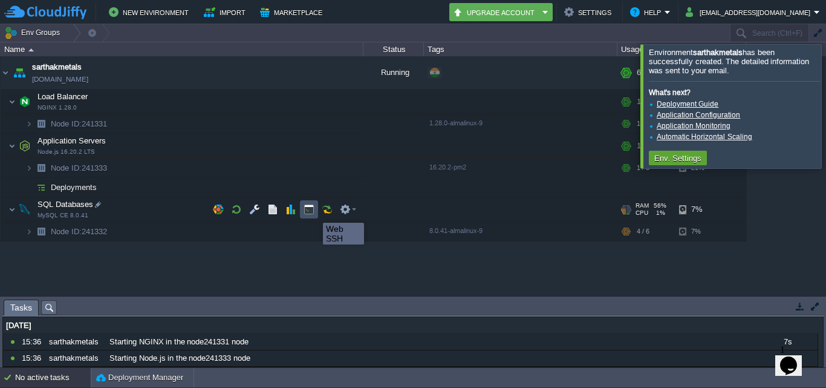
click at [308, 211] on button "button" at bounding box center [309, 209] width 11 height 11
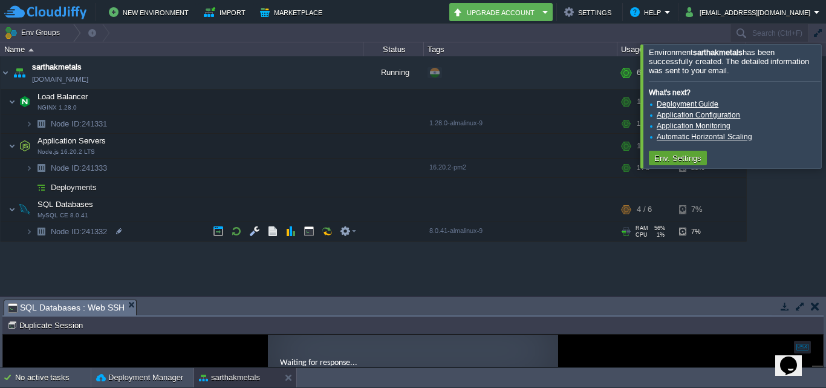
click at [45, 235] on img at bounding box center [41, 231] width 17 height 19
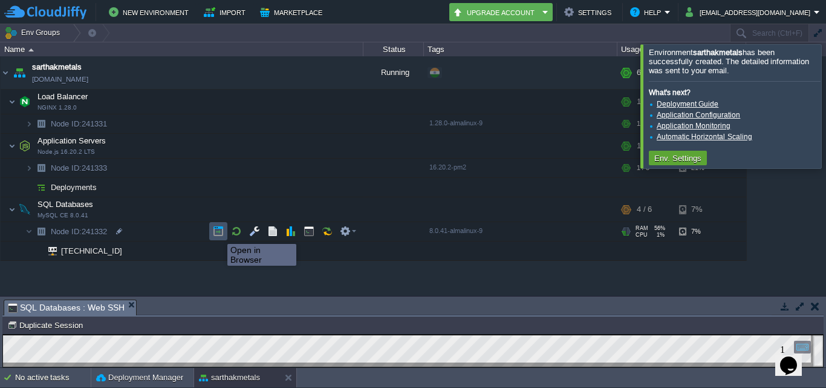
click at [218, 233] on button "button" at bounding box center [218, 231] width 11 height 11
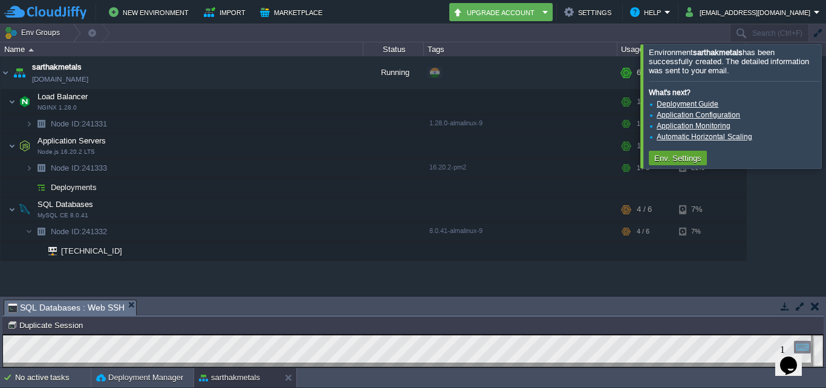
click at [782, 363] on div "Opens Chat This icon Opens the chat window." at bounding box center [788, 365] width 19 height 19
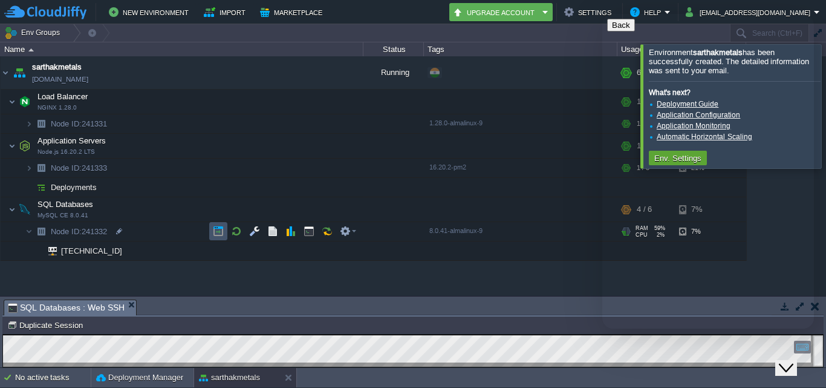
click at [217, 234] on button "button" at bounding box center [218, 231] width 11 height 11
click at [535, 288] on div "sarthakmetals sarthakmetals.cloudjiffy.net Running + Add to Env Group RAM 24% C…" at bounding box center [413, 175] width 826 height 239
click at [183, 275] on div "sarthakmetals sarthakmetals.cloudjiffy.net Running + Add to Env Group RAM 24% C…" at bounding box center [413, 175] width 826 height 239
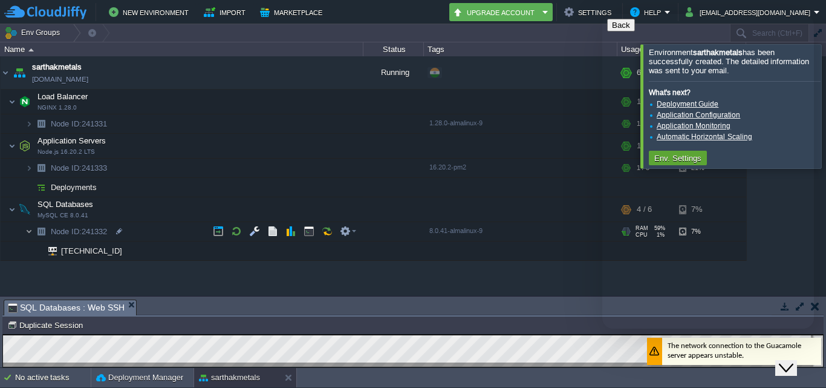
click at [27, 232] on img at bounding box center [28, 231] width 7 height 19
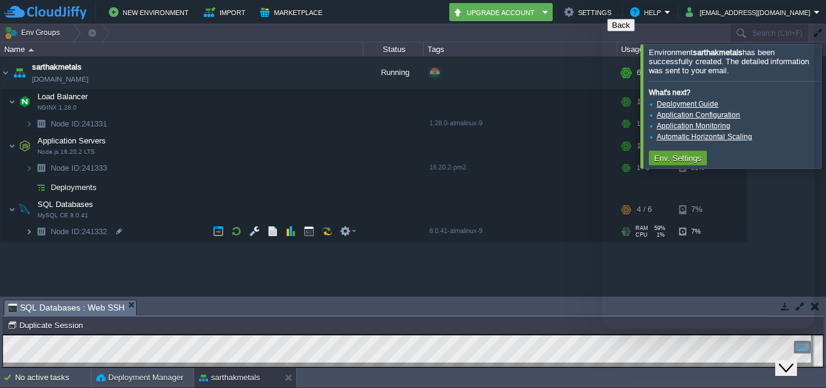
click at [27, 232] on img at bounding box center [28, 231] width 7 height 19
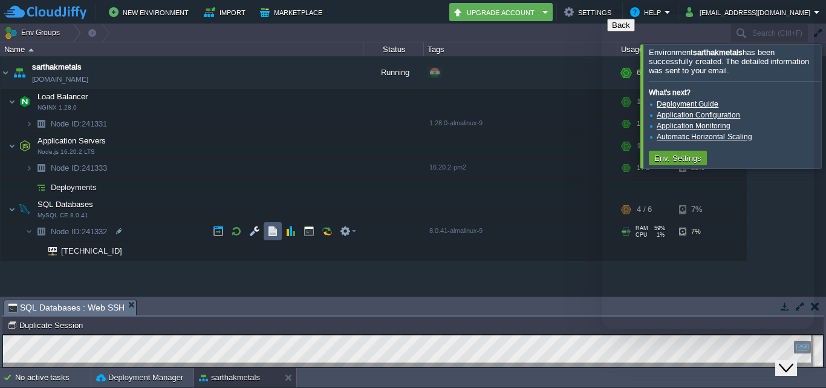
click at [269, 238] on td at bounding box center [273, 231] width 18 height 18
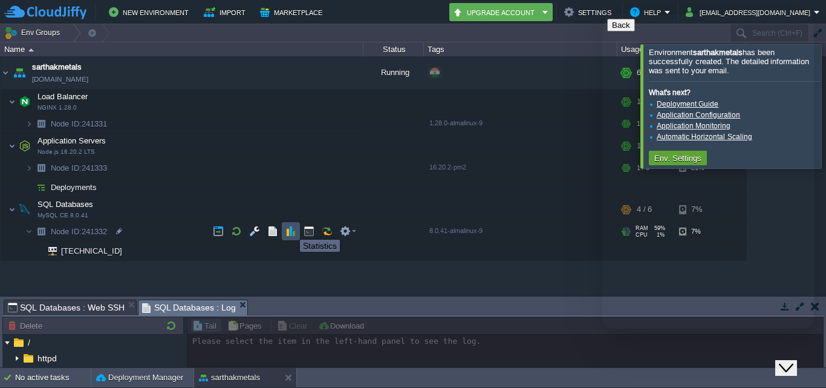
click at [290, 229] on button "button" at bounding box center [291, 231] width 11 height 11
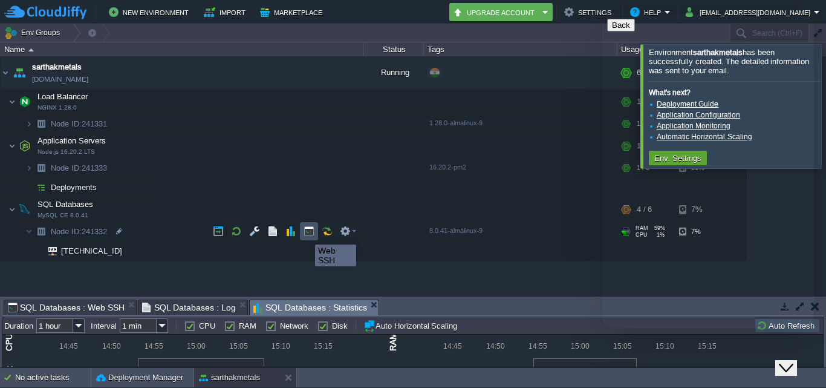
click at [307, 234] on button "button" at bounding box center [309, 231] width 11 height 11
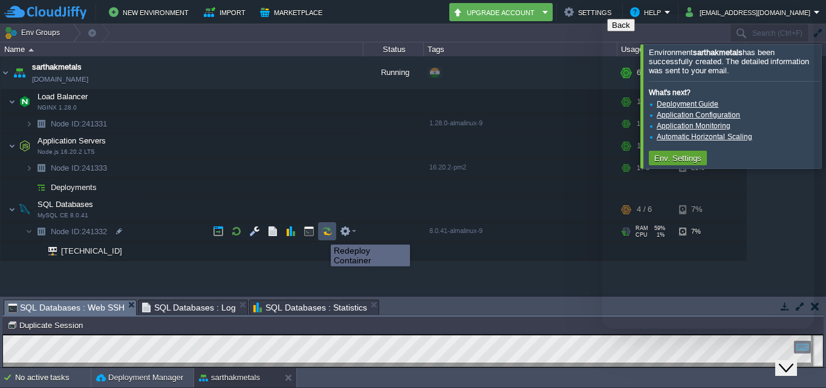
click at [327, 234] on button "button" at bounding box center [327, 231] width 11 height 11
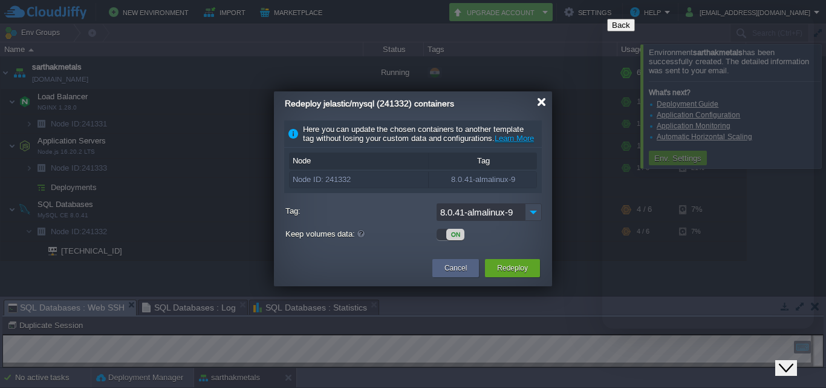
click at [543, 102] on div at bounding box center [541, 101] width 9 height 9
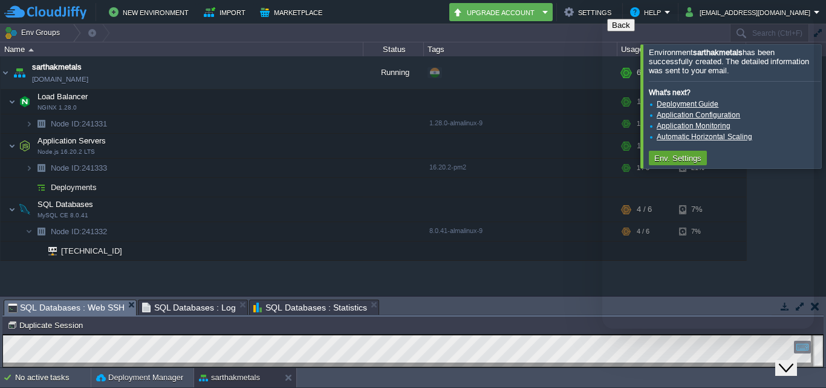
click at [795, 366] on button "Close Chat This icon closes the chat window." at bounding box center [787, 368] width 22 height 16
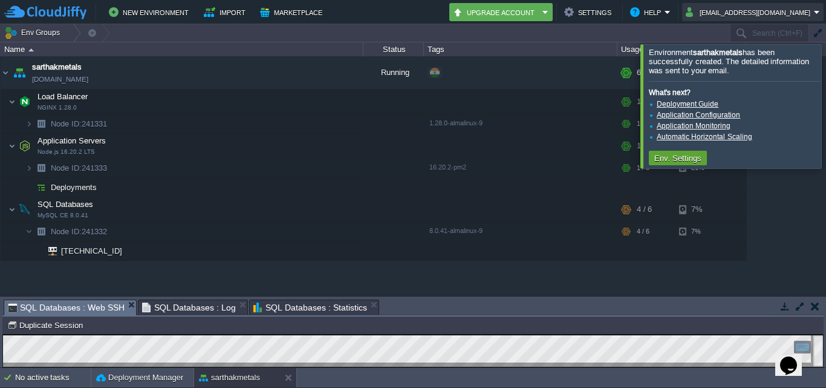
click at [796, 13] on button "sarthakbansal@sarthakmetals.com" at bounding box center [750, 12] width 128 height 15
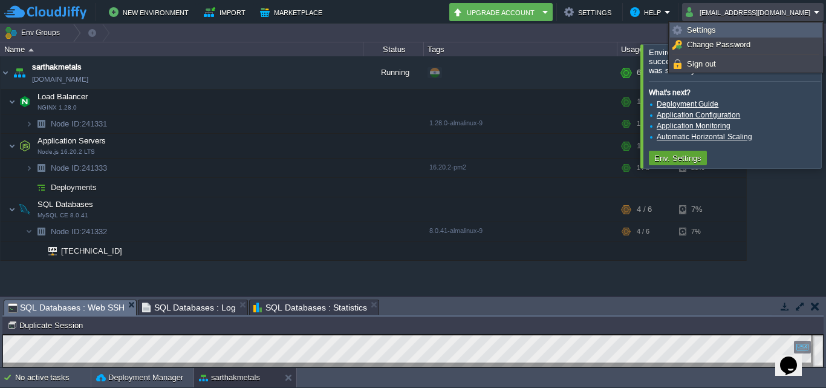
click at [739, 33] on link "Settings" at bounding box center [746, 30] width 151 height 13
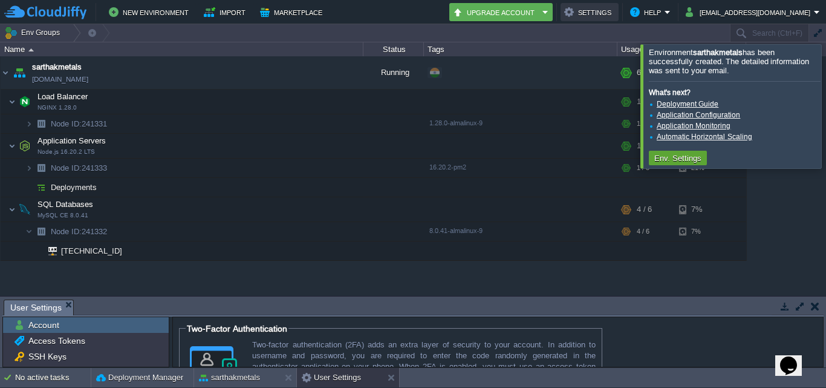
click at [572, 13] on button "Settings" at bounding box center [589, 12] width 51 height 15
click at [797, 11] on button "sarthakbansal@sarthakmetals.com" at bounding box center [750, 12] width 128 height 15
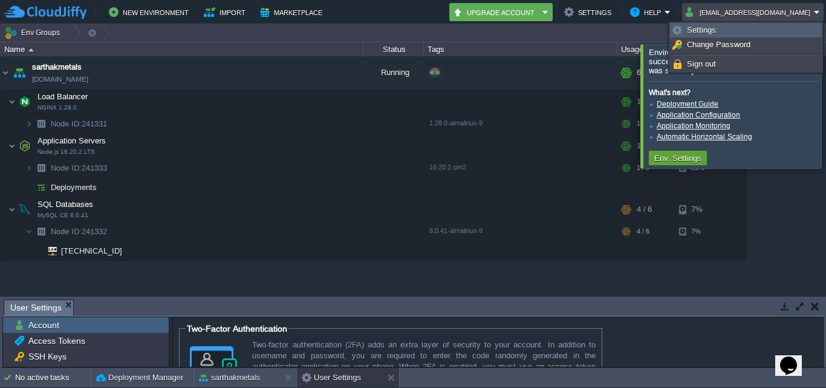
click at [694, 31] on span "Settings" at bounding box center [701, 29] width 29 height 9
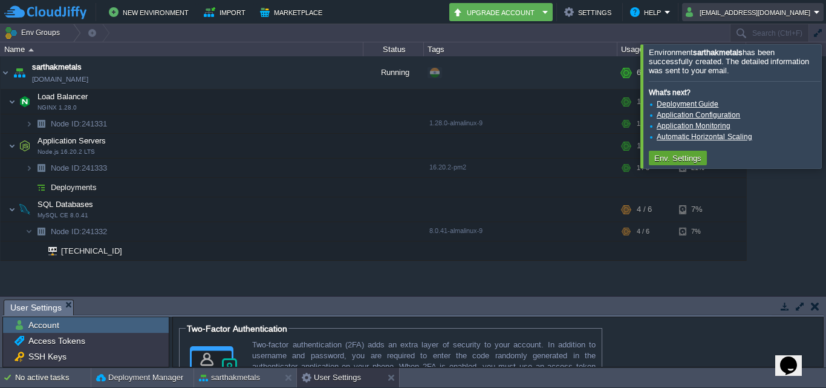
click at [806, 15] on button "sarthakbansal@sarthakmetals.com" at bounding box center [750, 12] width 128 height 15
click at [773, 195] on div "sarthakmetals sarthakmetals.cloudjiffy.net Running + Add to Env Group RAM 24% C…" at bounding box center [413, 175] width 826 height 239
click at [630, 10] on button "Help" at bounding box center [647, 12] width 34 height 15
click at [784, 255] on div "sarthakmetals sarthakmetals.cloudjiffy.net Running + Add to Env Group RAM 24% C…" at bounding box center [413, 175] width 826 height 239
click at [53, 322] on span "Account" at bounding box center [43, 324] width 35 height 11
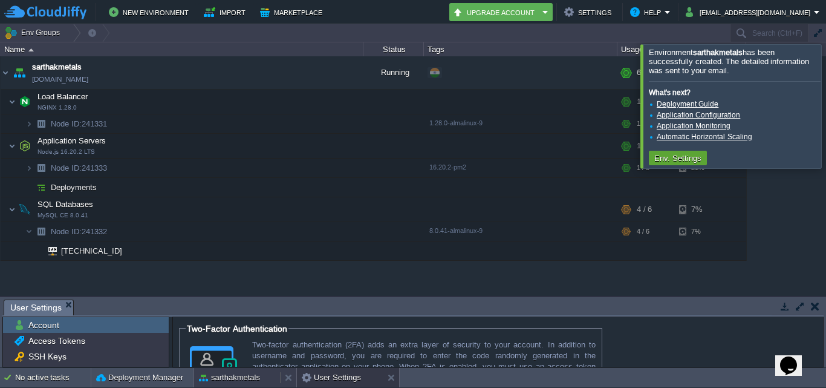
click at [265, 375] on div "sarthakmetals" at bounding box center [237, 377] width 86 height 19
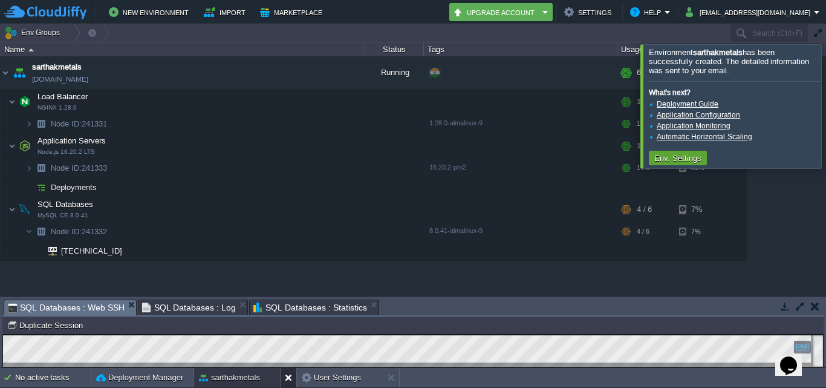
click at [288, 378] on button at bounding box center [291, 377] width 12 height 12
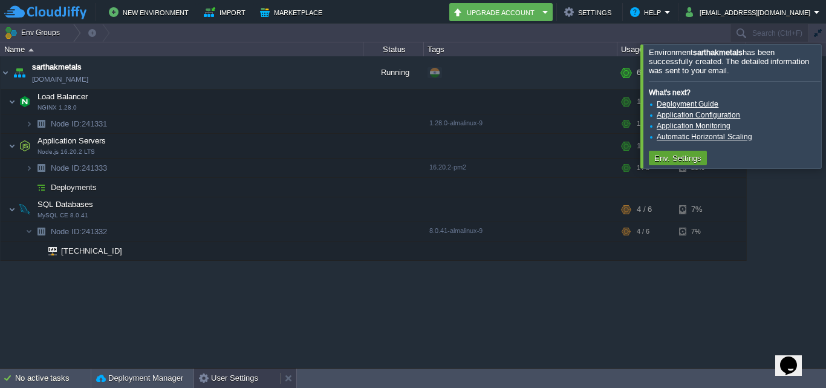
click at [229, 378] on button "User Settings" at bounding box center [228, 378] width 59 height 12
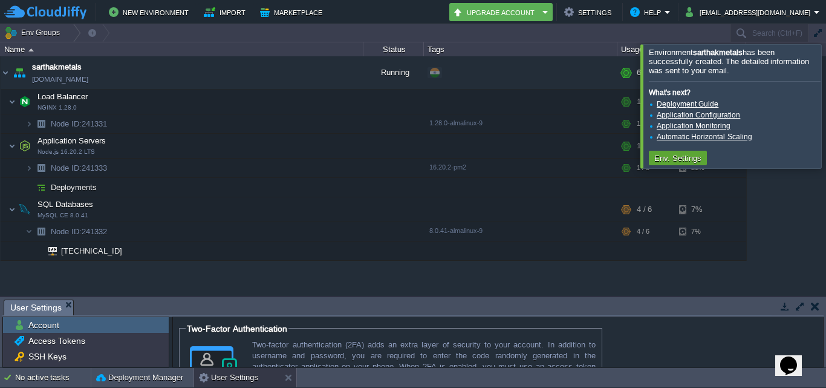
click at [51, 327] on span "Account" at bounding box center [43, 324] width 35 height 11
click at [53, 339] on span "Access Tokens" at bounding box center [56, 340] width 61 height 11
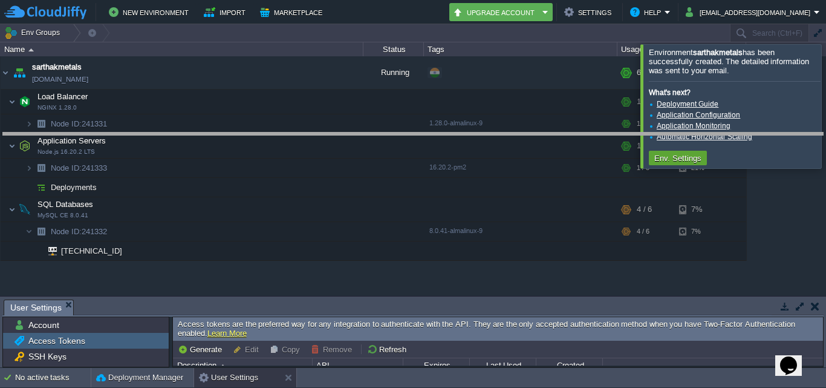
drag, startPoint x: 658, startPoint y: 301, endPoint x: 624, endPoint y: 134, distance: 170.5
click at [624, 134] on body "New Environment Import Marketplace Bonus ₹0.00 Upgrade Account Settings Help sa…" at bounding box center [413, 194] width 826 height 388
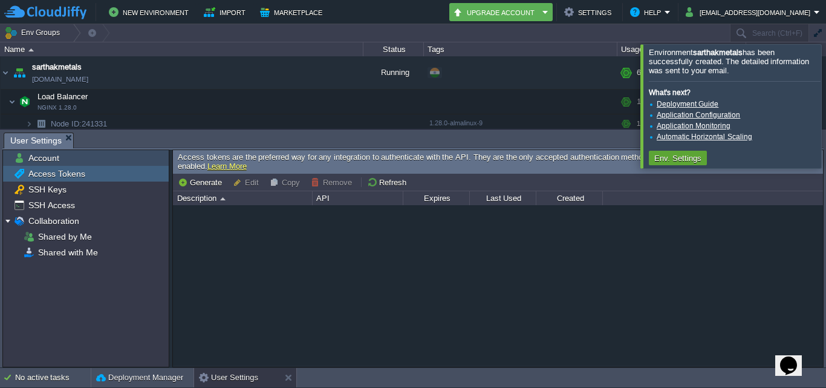
click at [65, 159] on div "Account" at bounding box center [86, 158] width 166 height 16
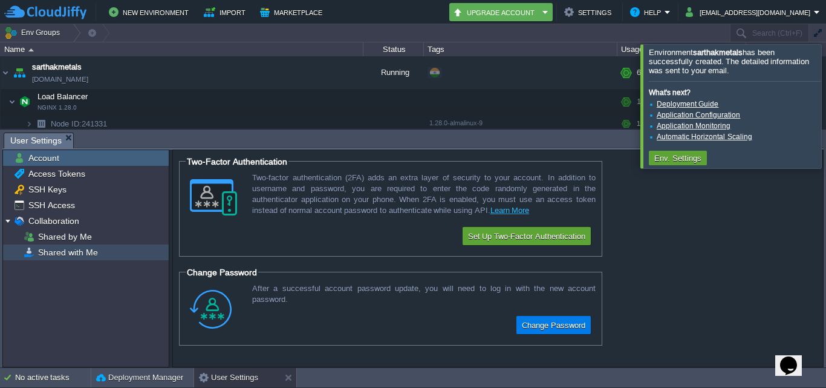
click at [71, 251] on span "Shared with Me" at bounding box center [68, 252] width 64 height 11
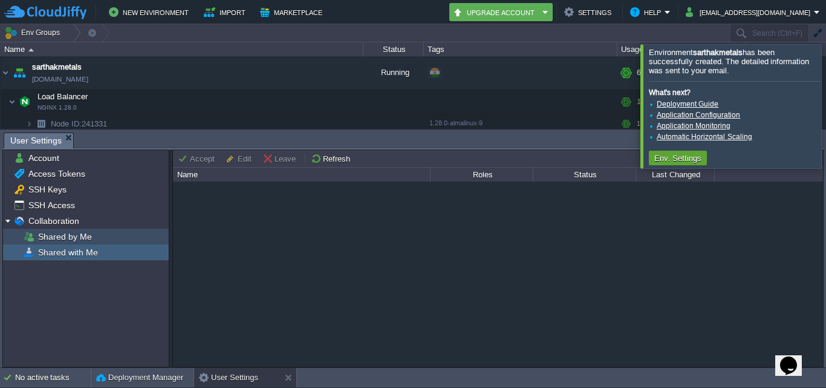
click at [53, 241] on span "Shared by Me" at bounding box center [65, 236] width 58 height 11
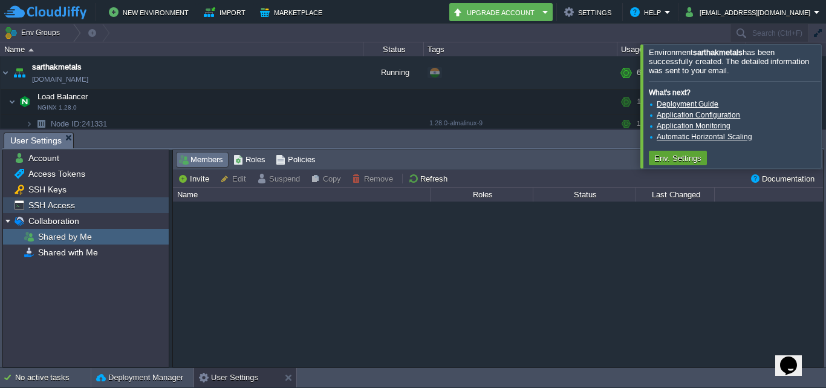
click at [62, 206] on span "SSH Access" at bounding box center [51, 205] width 51 height 11
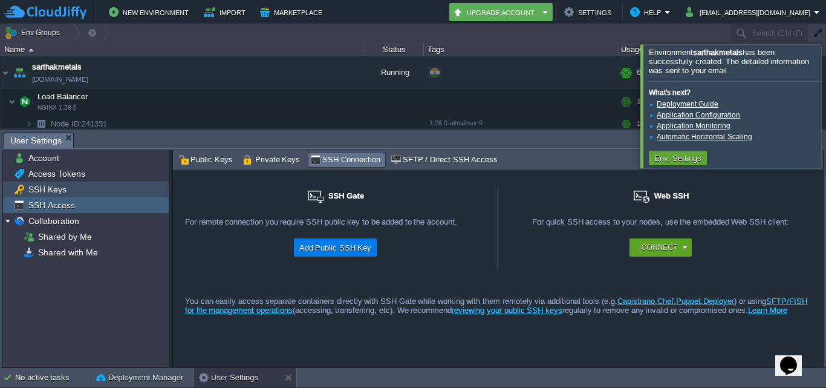
click at [51, 186] on span "SSH Keys" at bounding box center [47, 189] width 42 height 11
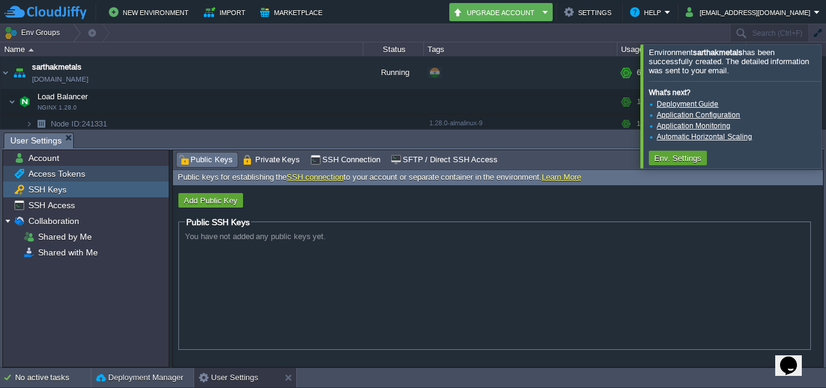
click at [53, 172] on span "Access Tokens" at bounding box center [56, 173] width 61 height 11
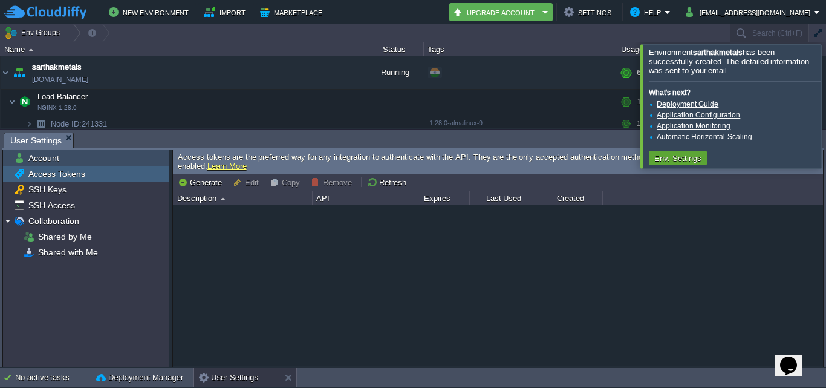
click at [49, 155] on span "Account" at bounding box center [43, 157] width 35 height 11
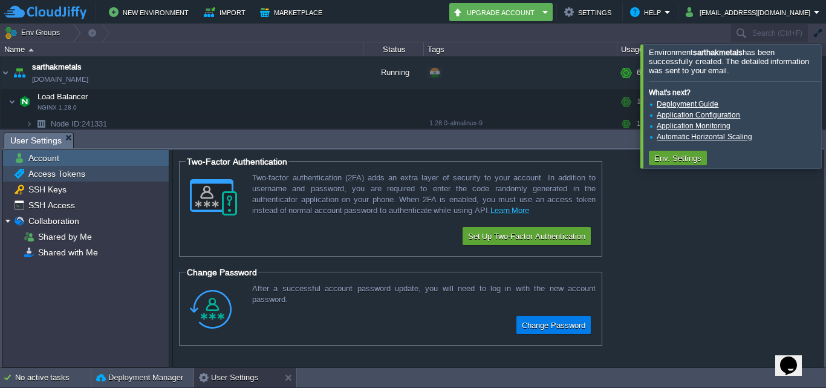
click at [105, 177] on div "Access Tokens" at bounding box center [86, 174] width 166 height 16
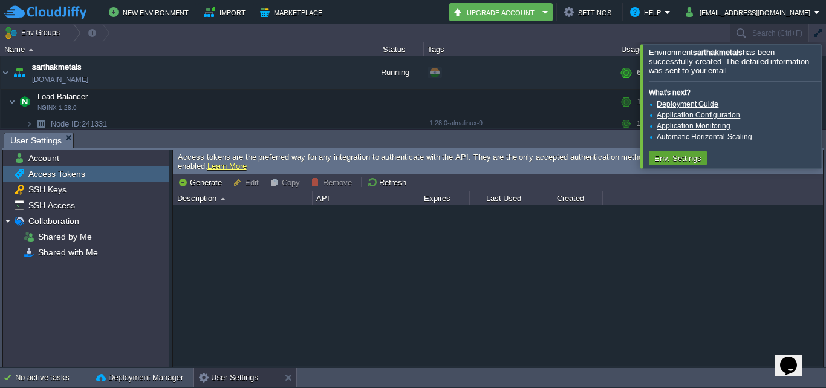
click at [826, 107] on div at bounding box center [841, 105] width 0 height 123
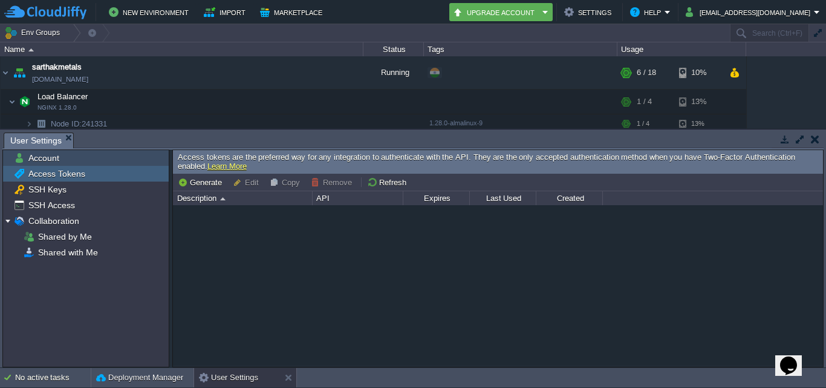
click at [127, 157] on div "Account" at bounding box center [86, 158] width 166 height 16
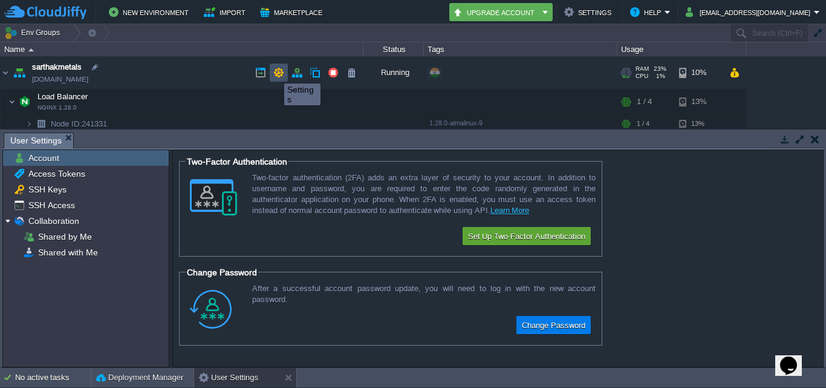
click at [279, 74] on button "button" at bounding box center [278, 72] width 11 height 11
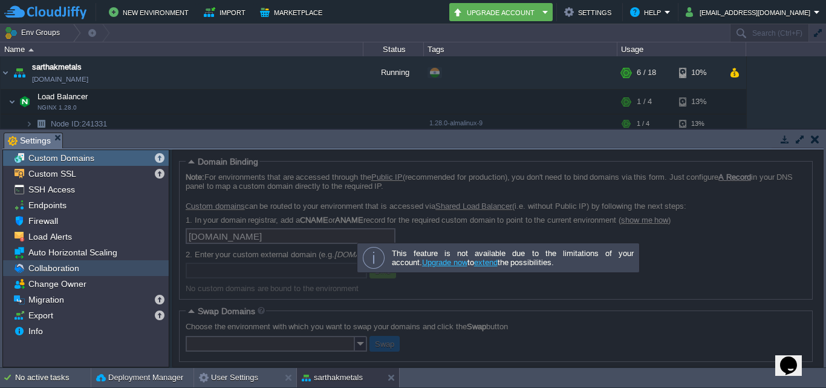
click at [68, 266] on span "Collaboration" at bounding box center [53, 268] width 55 height 11
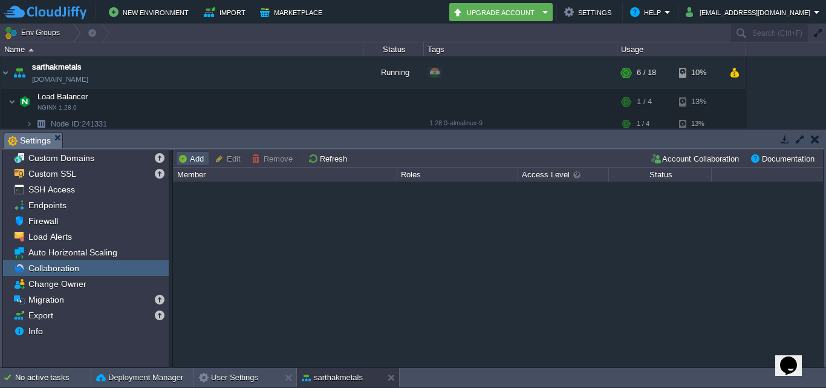
click at [191, 163] on button "Add" at bounding box center [193, 158] width 30 height 11
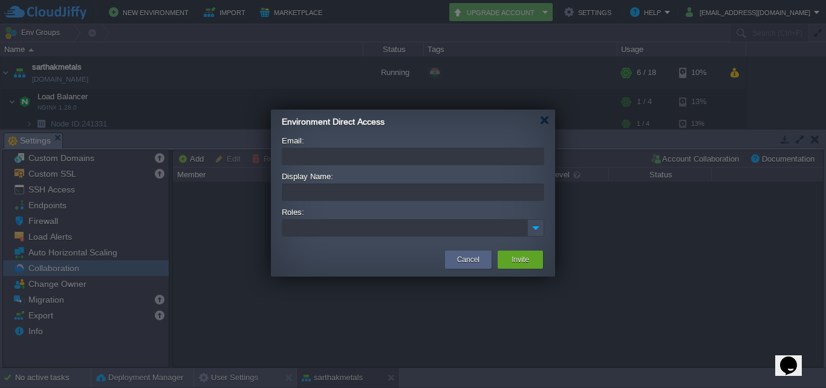
click at [396, 155] on input "Email:" at bounding box center [413, 157] width 263 height 18
type input "luckrupali22@gmail.com"
click at [392, 195] on input "Display Name:" at bounding box center [413, 192] width 263 height 18
type input "Rupali"
click at [427, 231] on ul at bounding box center [405, 228] width 244 height 16
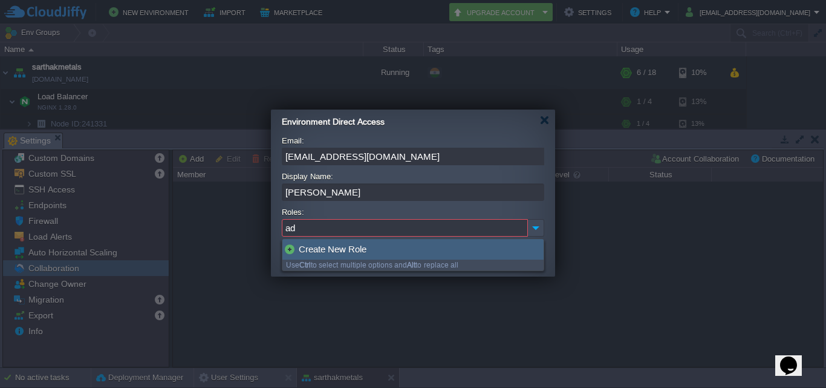
type input "a"
click at [411, 246] on div "Create New Role" at bounding box center [413, 249] width 261 height 21
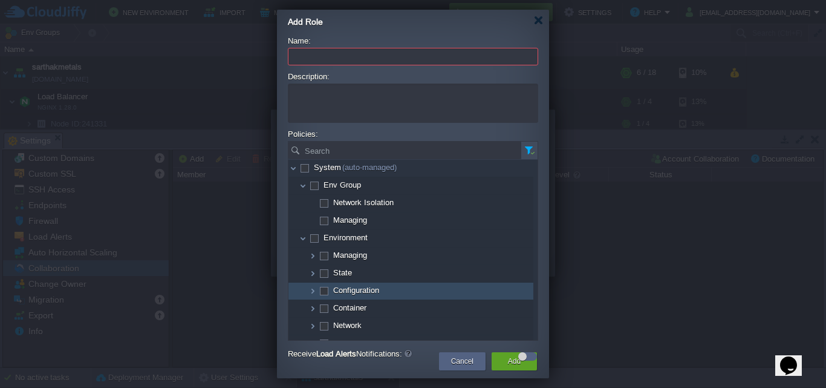
drag, startPoint x: 538, startPoint y: 194, endPoint x: 524, endPoint y: 291, distance: 98.4
click at [524, 291] on div "No items to display. Click here to clear filter and display all items Name Syst…" at bounding box center [413, 250] width 250 height 182
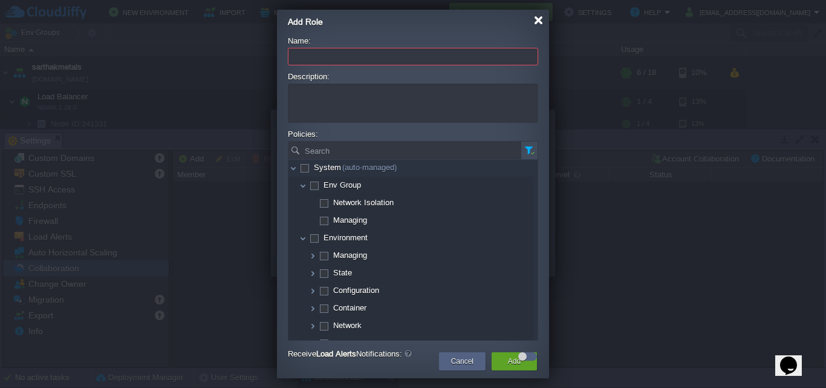
click at [541, 19] on div at bounding box center [538, 20] width 9 height 9
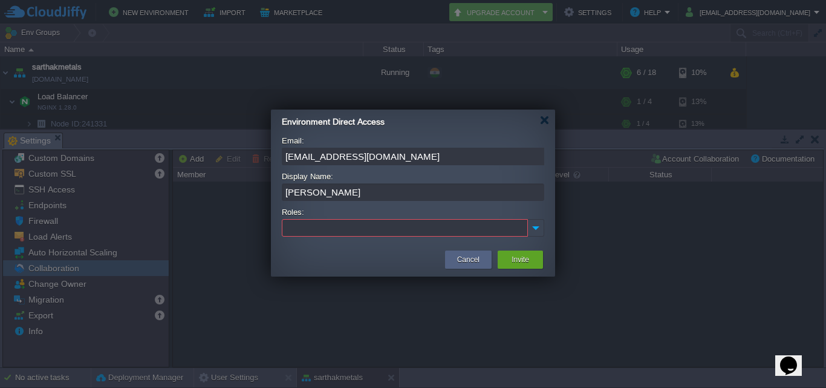
click at [538, 227] on img at bounding box center [536, 228] width 16 height 16
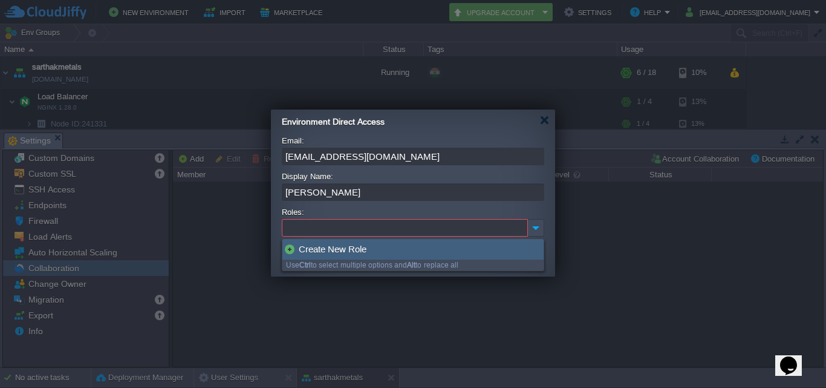
click at [371, 264] on div "Use Ctrl to select multiple options and Alt to replace all" at bounding box center [413, 265] width 261 height 11
click at [343, 247] on div "Create New Role" at bounding box center [413, 249] width 261 height 21
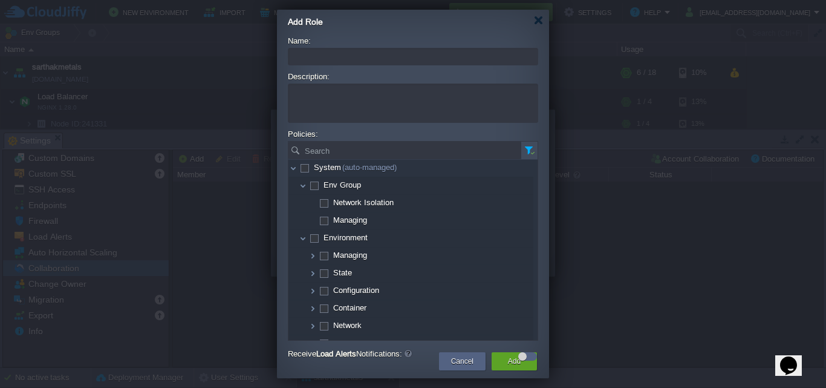
click at [363, 52] on input "Name:" at bounding box center [413, 57] width 250 height 18
drag, startPoint x: 336, startPoint y: 60, endPoint x: 244, endPoint y: 56, distance: 91.4
click at [244, 56] on body "New Environment Import Marketplace Bonus ₹0.00 Upgrade Account Settings Help sa…" at bounding box center [413, 194] width 826 height 388
type input "Admin"
click at [332, 99] on textarea "Description:" at bounding box center [413, 102] width 250 height 39
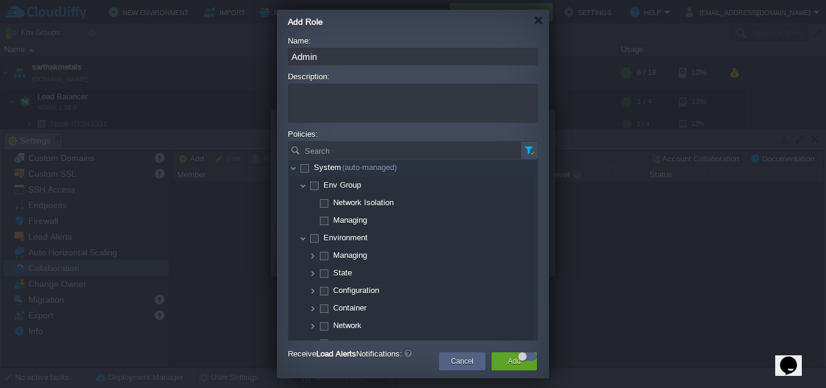
paste textarea "Admin"
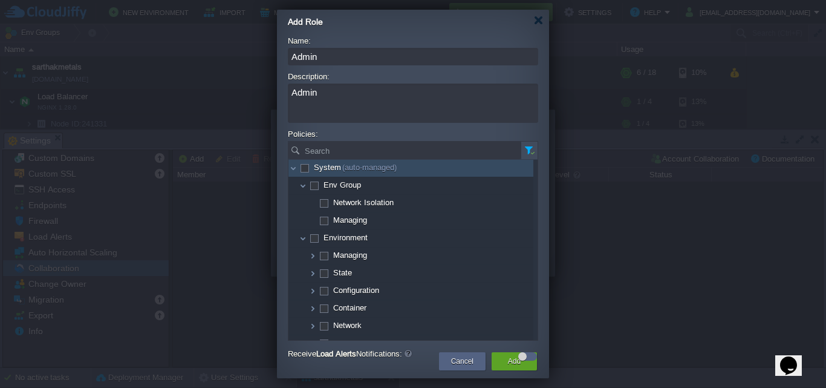
type textarea "Admin"
click at [306, 169] on span at bounding box center [304, 167] width 2 height 9
checkbox input "true"
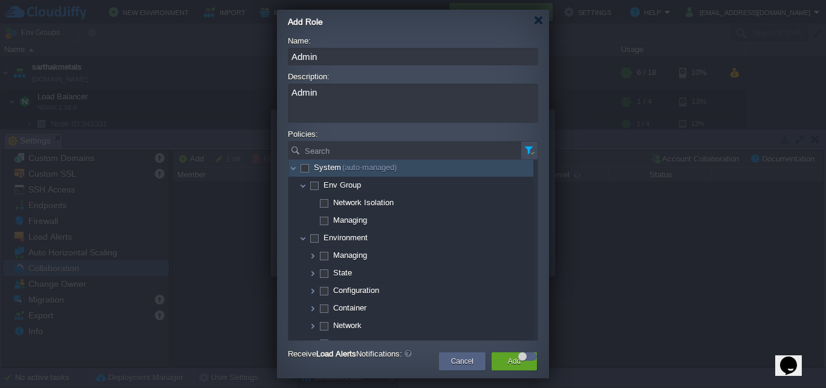
checkbox input "true"
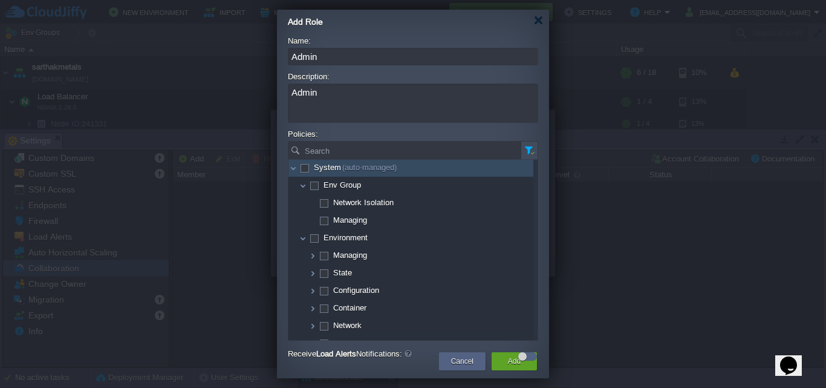
checkbox input "true"
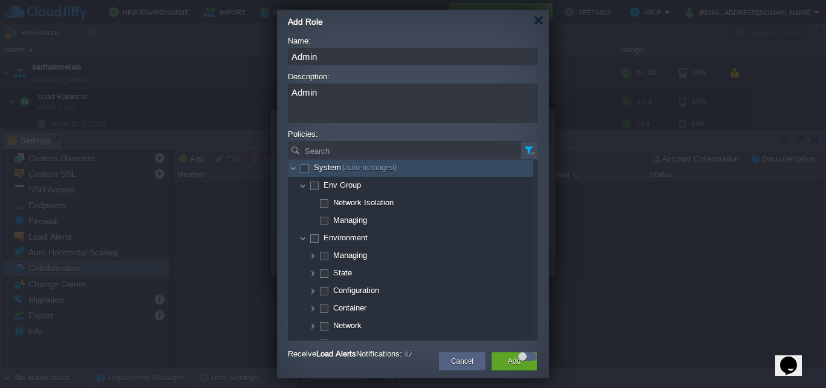
checkbox input "true"
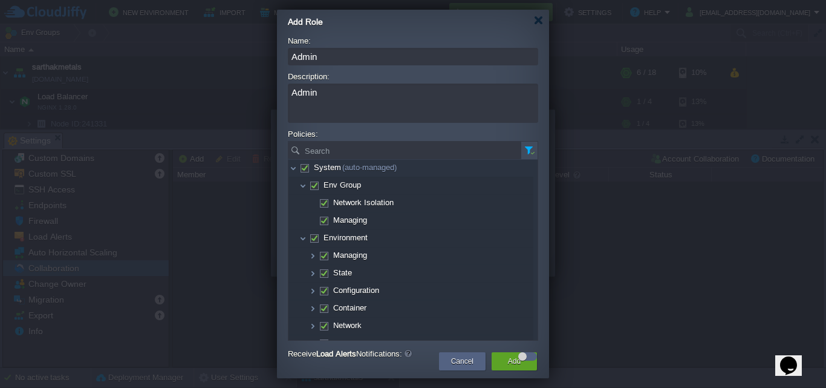
scroll to position [100, 0]
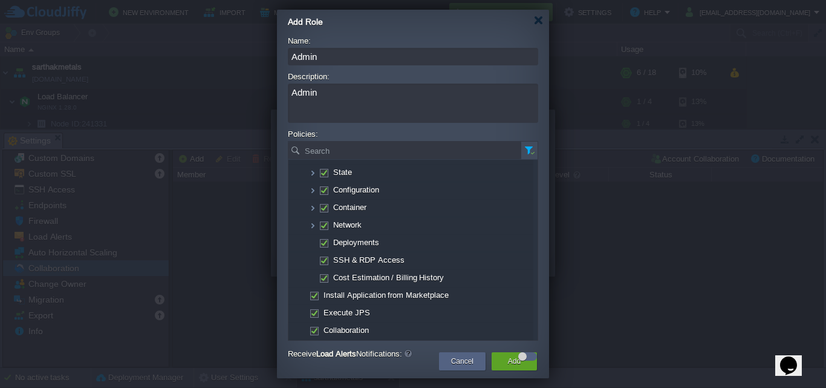
click at [502, 359] on label "Receive Load Alerts Notifications:" at bounding box center [402, 353] width 229 height 13
click at [506, 362] on div "Receive Load Alerts Notifications:" at bounding box center [413, 354] width 250 height 15
click at [505, 362] on div "Receive Load Alerts Notifications:" at bounding box center [413, 354] width 250 height 15
click at [518, 361] on div at bounding box center [413, 353] width 250 height 13
click at [525, 358] on div at bounding box center [523, 356] width 8 height 8
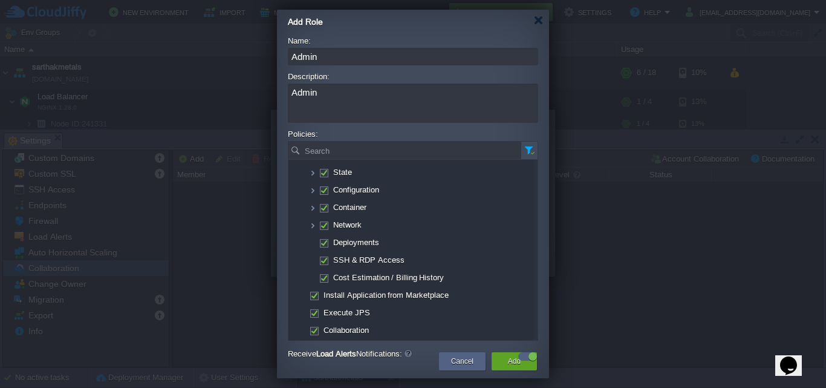
click at [508, 359] on label "Receive Load Alerts Notifications:" at bounding box center [402, 353] width 229 height 13
click at [535, 358] on div at bounding box center [533, 356] width 8 height 8
click at [508, 358] on label "Receive Load Alerts Notifications:" at bounding box center [402, 353] width 229 height 13
click at [497, 361] on label "Receive Load Alerts Notifications:" at bounding box center [402, 353] width 229 height 13
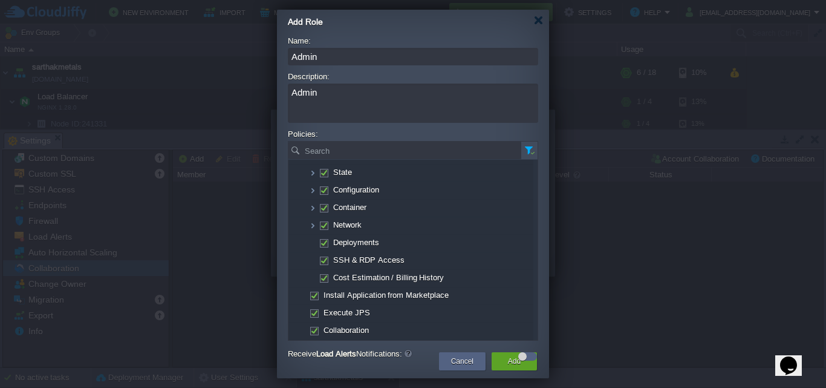
click at [497, 361] on label "Receive Load Alerts Notifications:" at bounding box center [402, 353] width 229 height 13
click at [539, 21] on div at bounding box center [538, 20] width 9 height 9
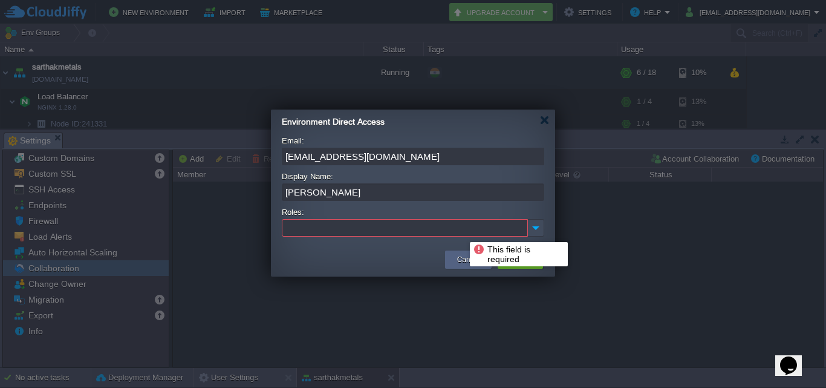
click at [461, 231] on ul at bounding box center [405, 228] width 244 height 16
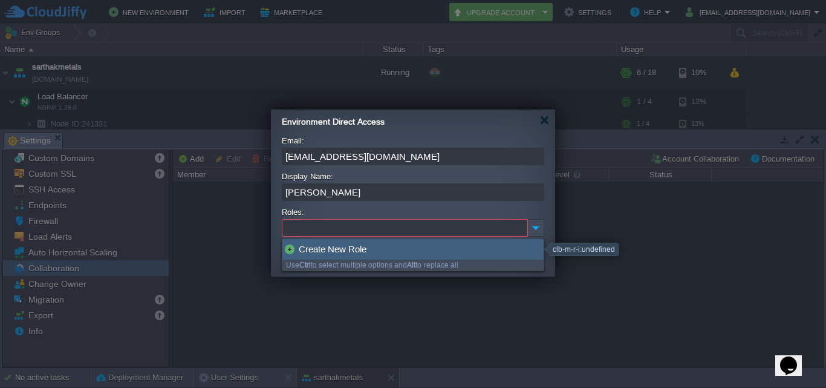
click at [381, 255] on div "Create New Role" at bounding box center [413, 249] width 261 height 21
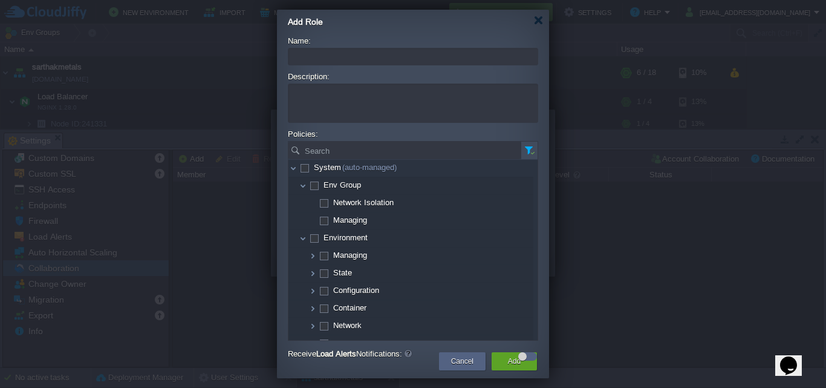
click at [382, 53] on input "Name:" at bounding box center [413, 57] width 250 height 18
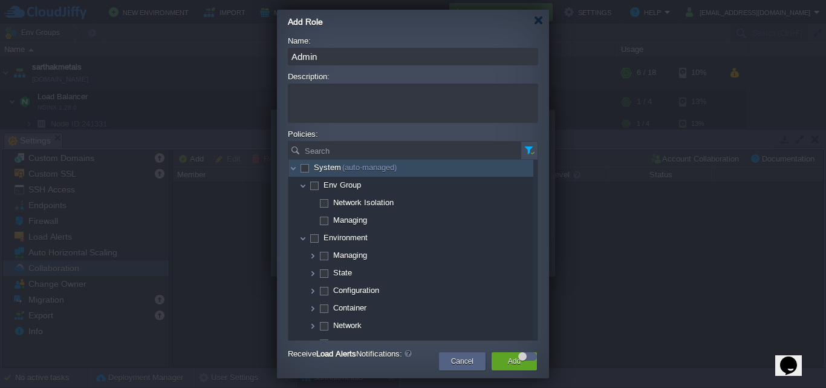
type input "Admin"
click at [306, 170] on span at bounding box center [304, 167] width 2 height 9
checkbox input "true"
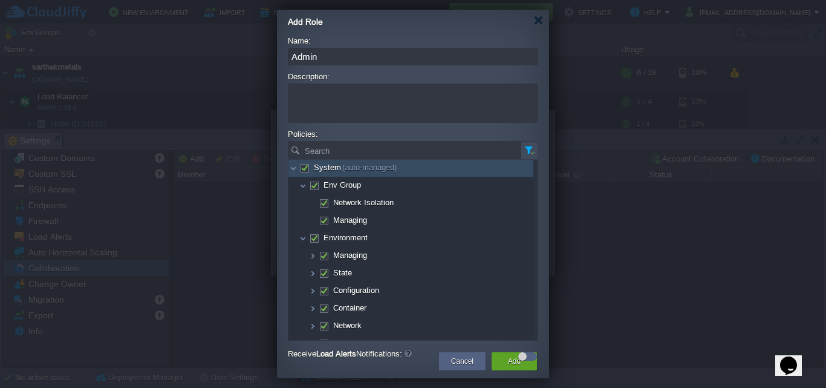
checkbox input "true"
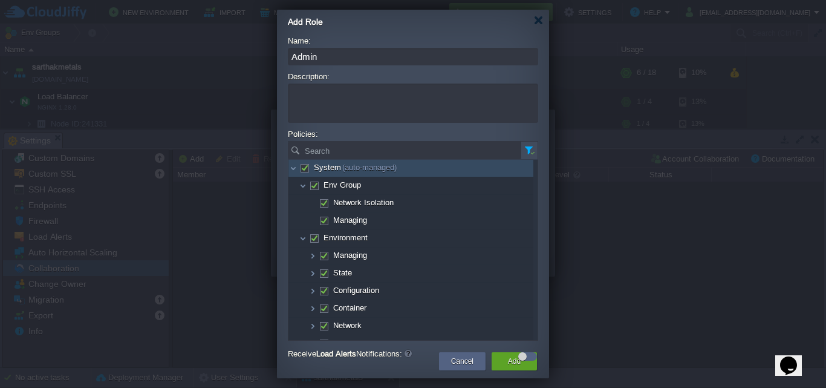
checkbox input "true"
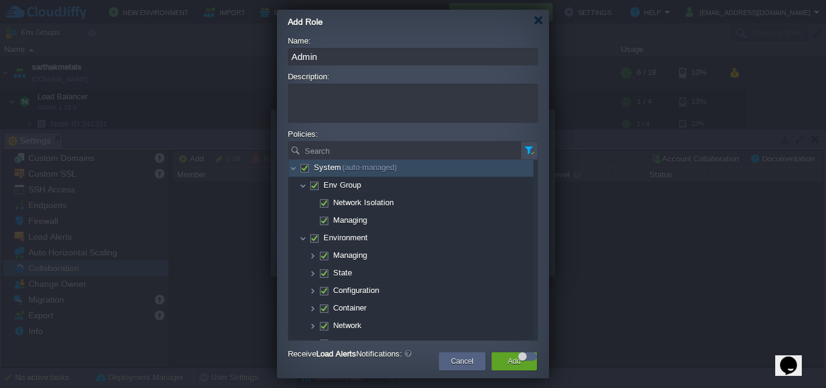
checkbox input "true"
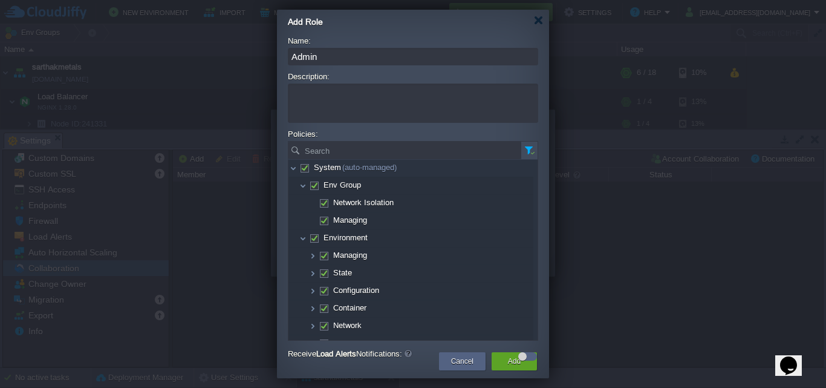
click at [462, 361] on label "Receive Load Alerts Notifications:" at bounding box center [402, 353] width 229 height 13
click at [460, 362] on div "Receive Load Alerts Notifications:" at bounding box center [413, 354] width 250 height 15
click at [507, 360] on label "Receive Load Alerts Notifications:" at bounding box center [402, 353] width 229 height 13
click at [461, 356] on label "Receive Load Alerts Notifications:" at bounding box center [402, 353] width 229 height 13
click at [502, 364] on form "Name: Admin Description: Policies: Search No items to display. Click here to cl…" at bounding box center [413, 200] width 250 height 329
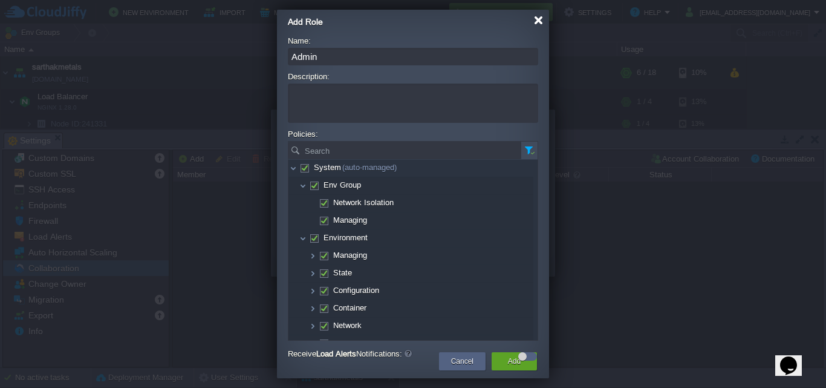
click at [539, 20] on div at bounding box center [538, 20] width 9 height 9
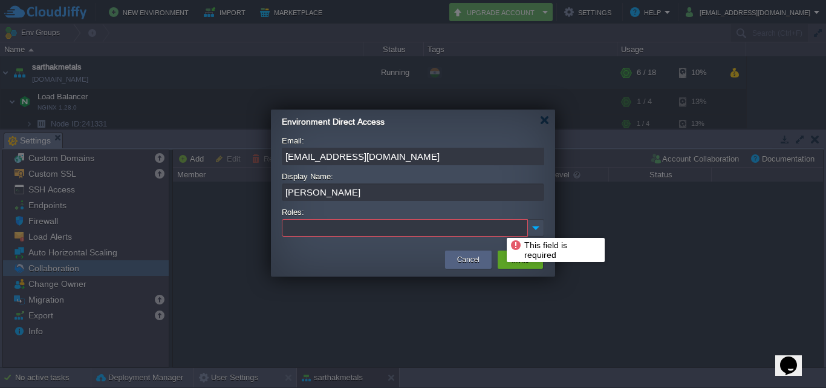
click at [498, 227] on ul at bounding box center [405, 228] width 244 height 16
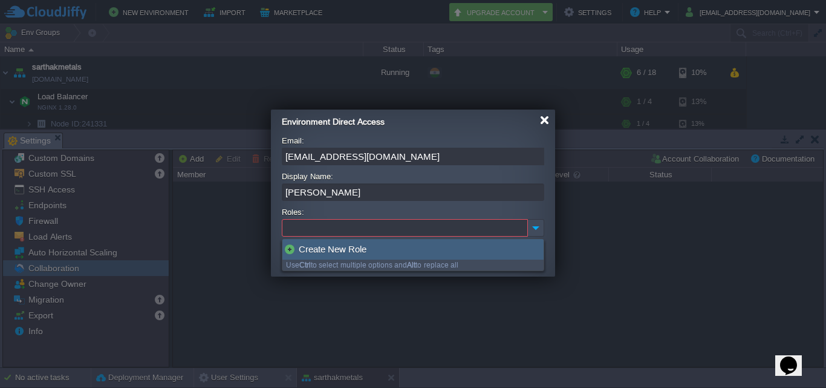
click at [541, 121] on div at bounding box center [544, 120] width 9 height 9
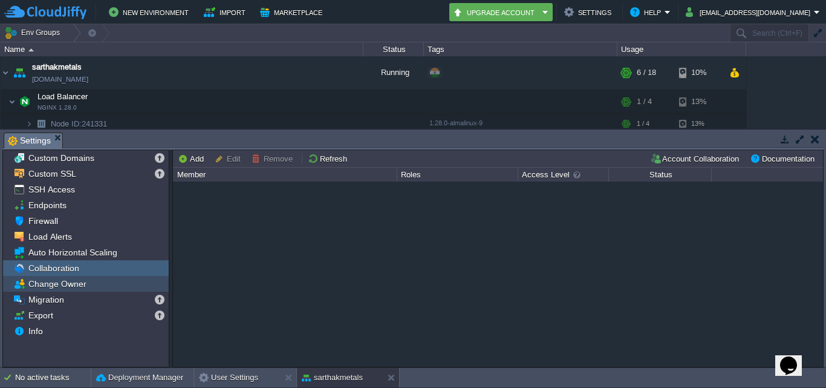
click at [99, 286] on div "Change Owner" at bounding box center [86, 284] width 166 height 16
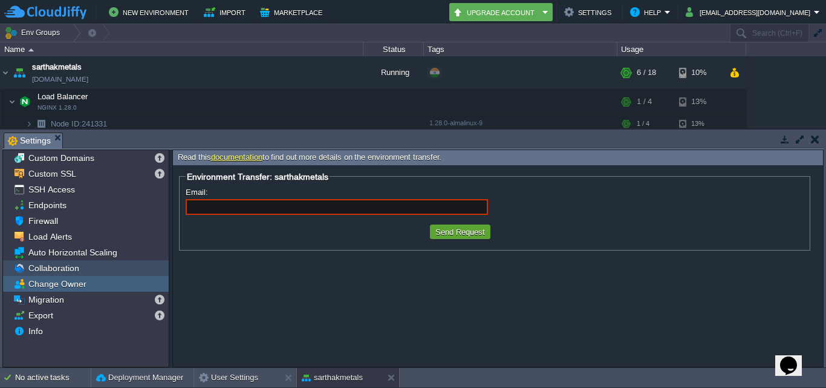
click at [88, 270] on div "Collaboration" at bounding box center [86, 268] width 166 height 16
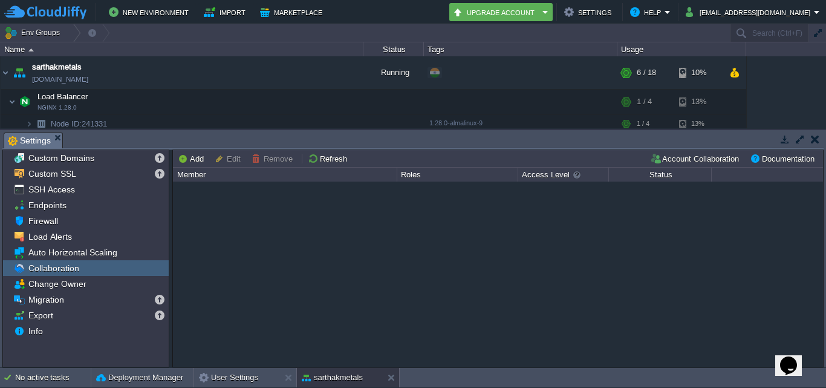
click at [224, 162] on button "Edit" at bounding box center [230, 158] width 30 height 11
click at [197, 157] on button "Add" at bounding box center [193, 158] width 30 height 11
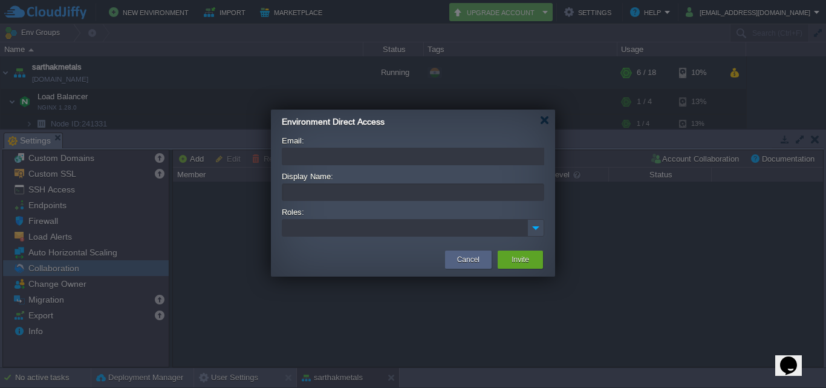
click at [340, 158] on input "Email:" at bounding box center [413, 157] width 263 height 18
type input "luckrupali22@gmail.com"
click at [352, 196] on input "Display Name:" at bounding box center [413, 192] width 263 height 18
type input "Rupali"
click at [359, 231] on ul at bounding box center [405, 228] width 244 height 16
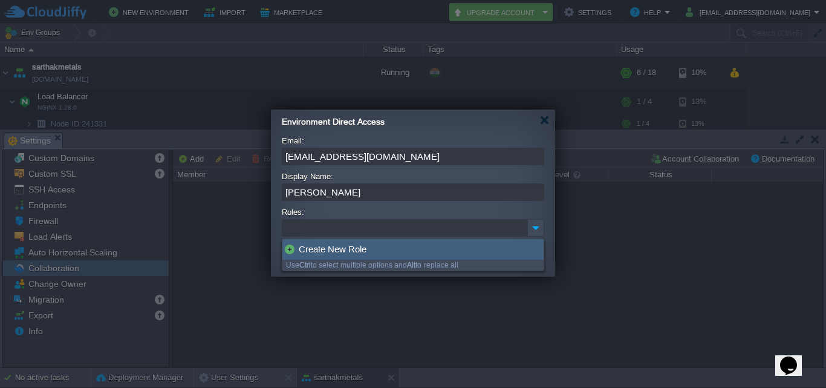
click at [357, 243] on div "Create New Role" at bounding box center [413, 249] width 261 height 21
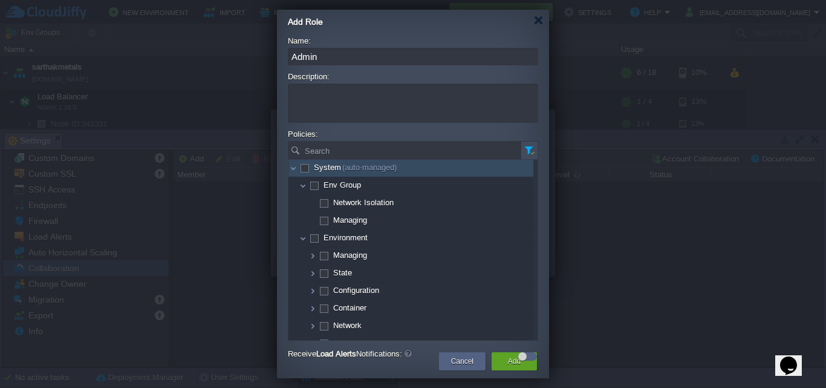
type input "Admin"
click at [303, 171] on span at bounding box center [304, 167] width 2 height 9
checkbox input "true"
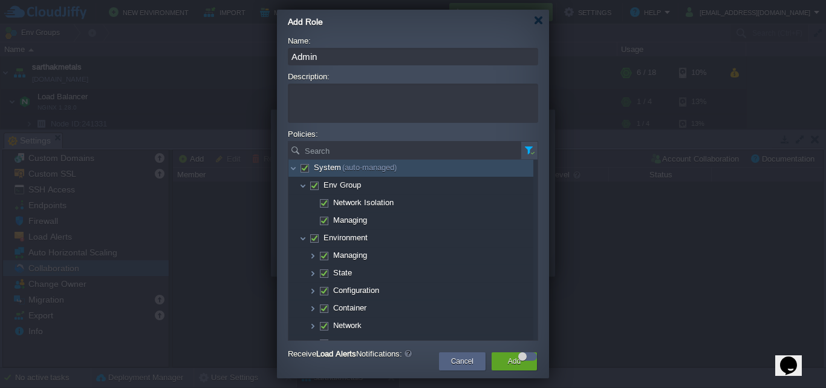
checkbox input "true"
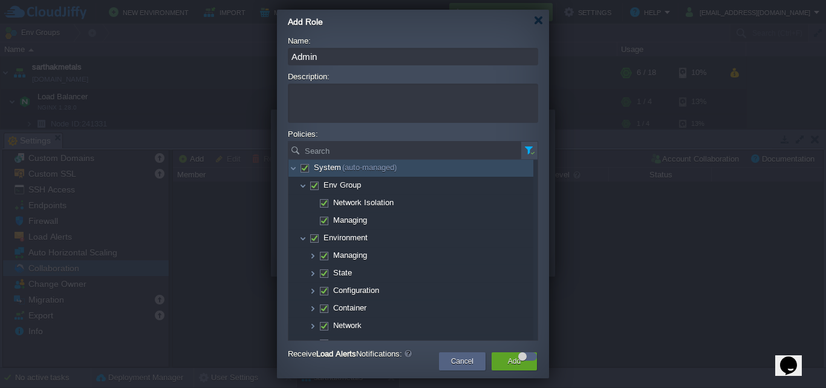
checkbox input "true"
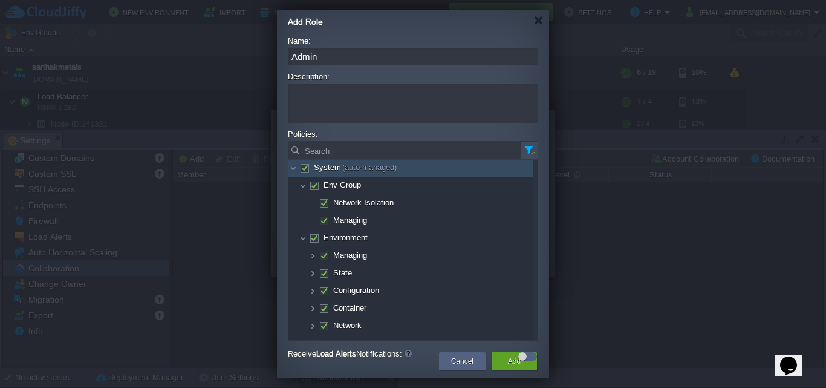
checkbox input "true"
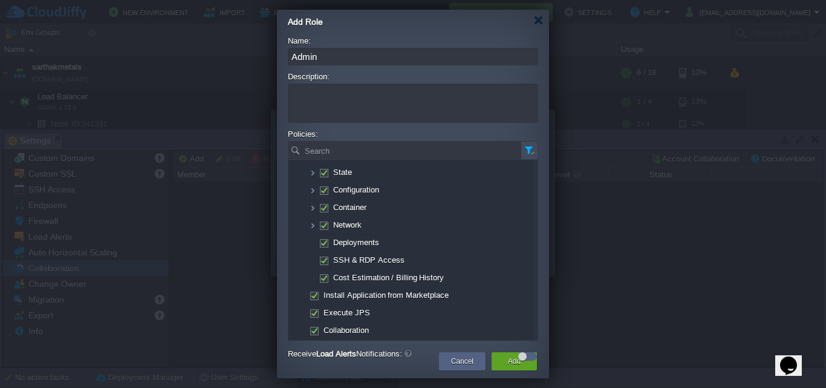
click at [500, 359] on label "Receive Load Alerts Notifications:" at bounding box center [402, 353] width 229 height 13
click at [525, 357] on div at bounding box center [523, 356] width 8 height 8
click at [509, 357] on label "Receive Load Alerts Notifications:" at bounding box center [402, 353] width 229 height 13
click at [508, 367] on div "Add" at bounding box center [514, 361] width 27 height 18
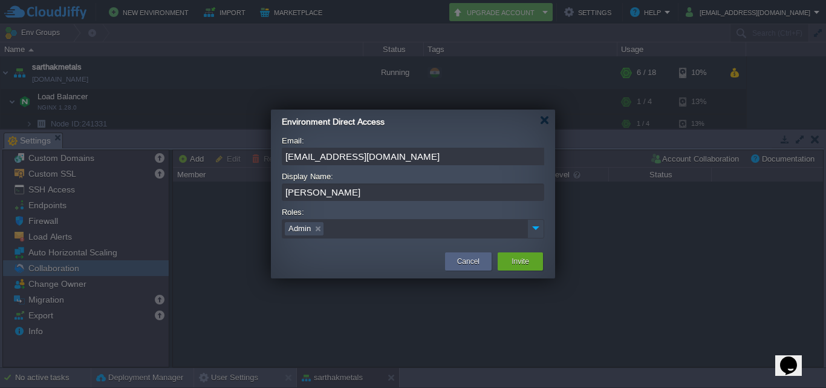
click at [538, 224] on img at bounding box center [536, 228] width 16 height 16
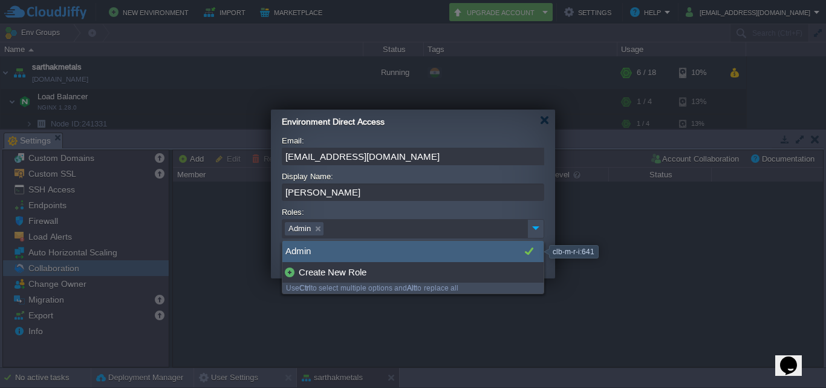
click at [326, 249] on div "Admin" at bounding box center [413, 251] width 261 height 21
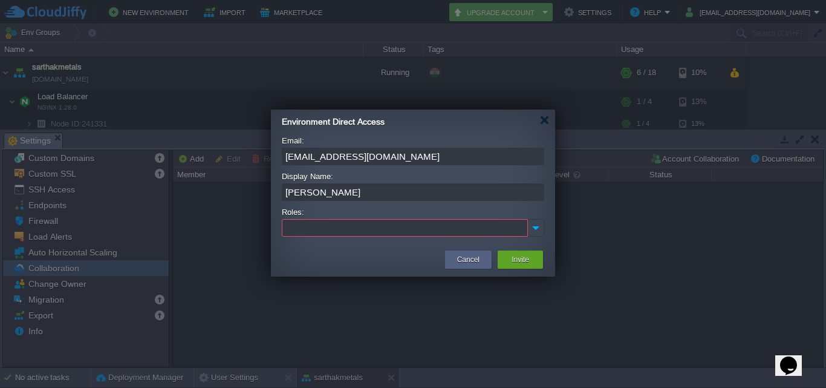
click at [532, 229] on img at bounding box center [536, 228] width 16 height 16
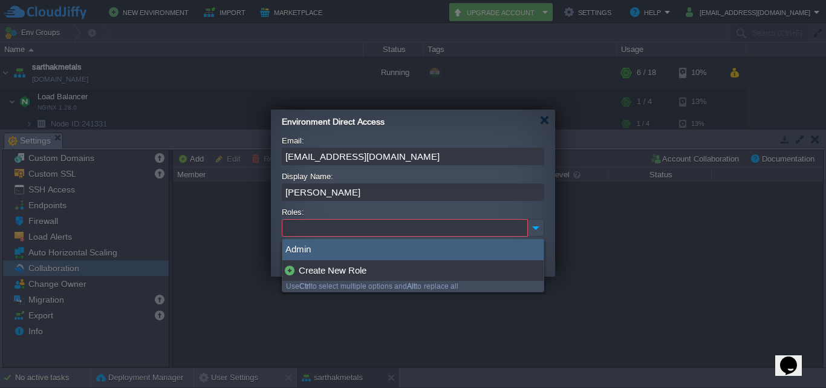
click at [390, 240] on div "Admin" at bounding box center [413, 249] width 261 height 21
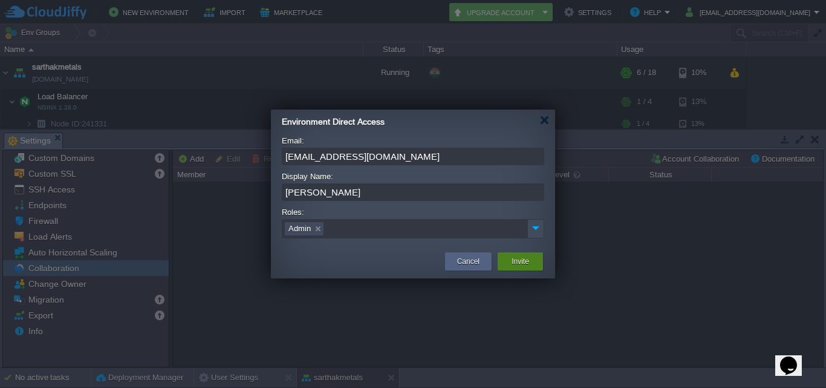
click at [517, 262] on button "Invite" at bounding box center [521, 261] width 18 height 12
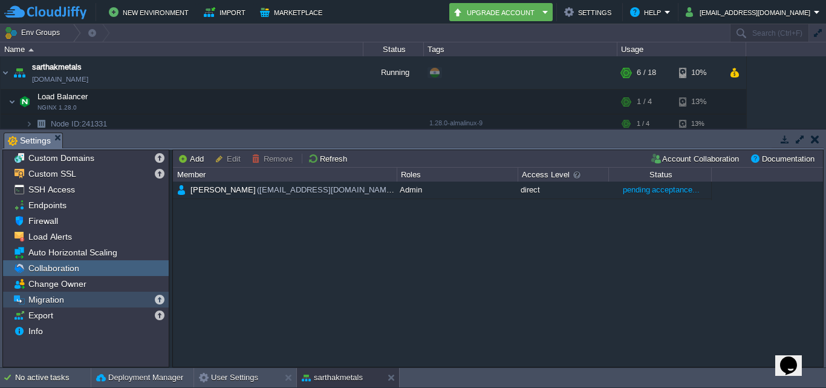
click at [62, 303] on span "Migration" at bounding box center [46, 299] width 40 height 11
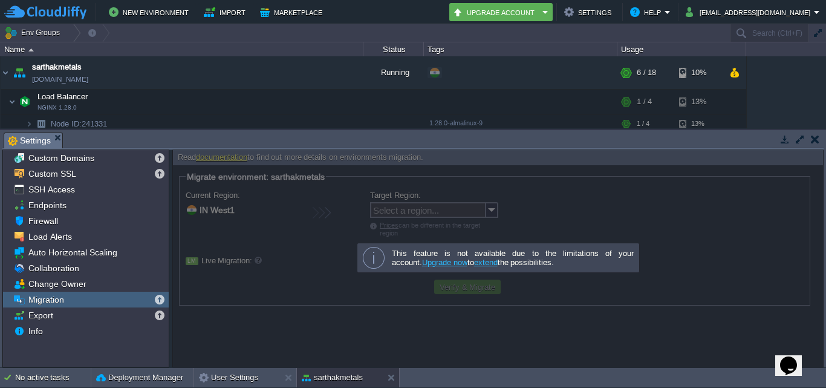
click at [650, 241] on div at bounding box center [498, 258] width 652 height 218
click at [112, 312] on div "Export" at bounding box center [86, 315] width 166 height 16
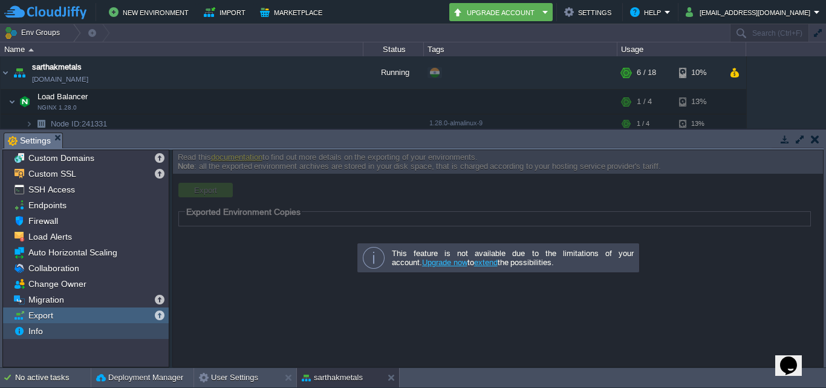
click at [59, 329] on div "Info" at bounding box center [86, 331] width 166 height 16
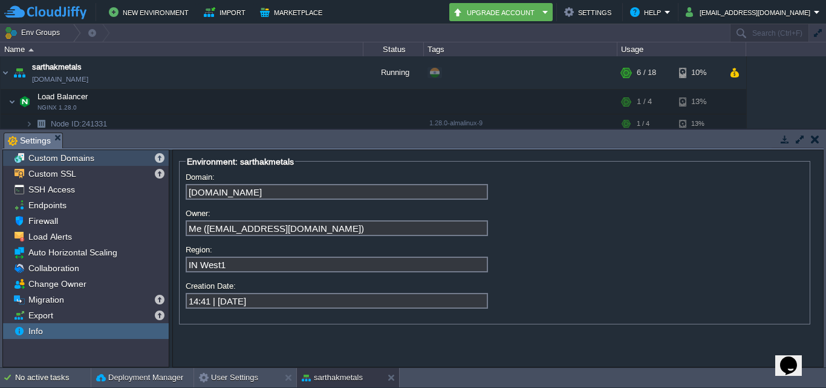
click at [65, 165] on div "Custom Domains" at bounding box center [86, 158] width 166 height 16
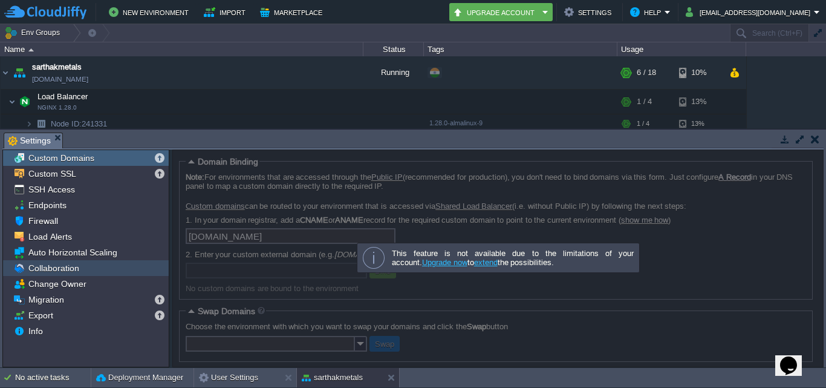
click at [59, 273] on span "Collaboration" at bounding box center [53, 268] width 55 height 11
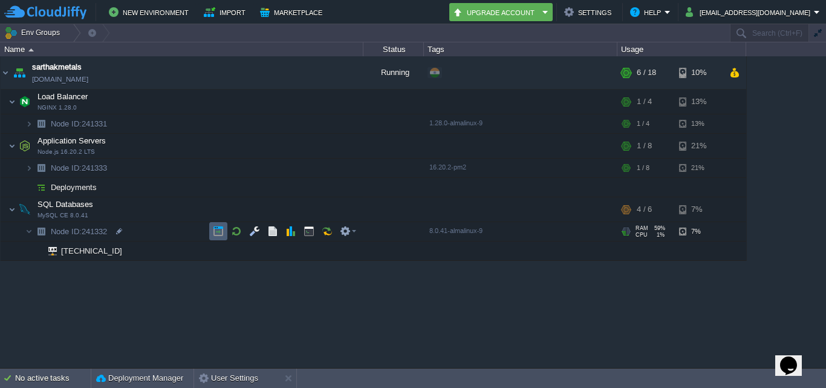
click at [217, 233] on button "button" at bounding box center [218, 231] width 11 height 11
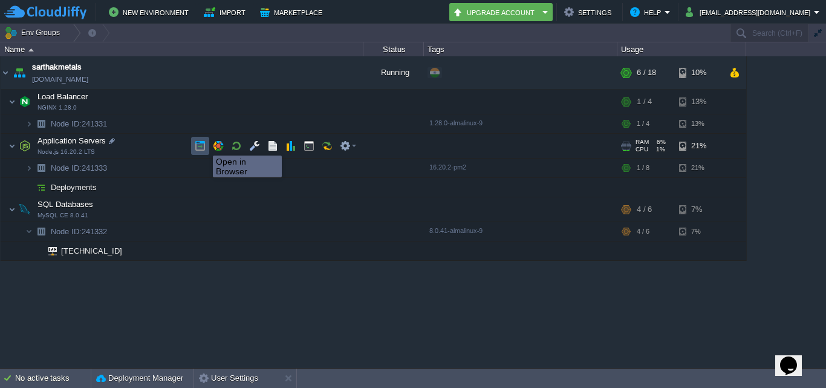
click at [204, 145] on button "button" at bounding box center [200, 145] width 11 height 11
click at [201, 144] on button "button" at bounding box center [200, 145] width 11 height 11
click at [308, 139] on td at bounding box center [309, 146] width 18 height 18
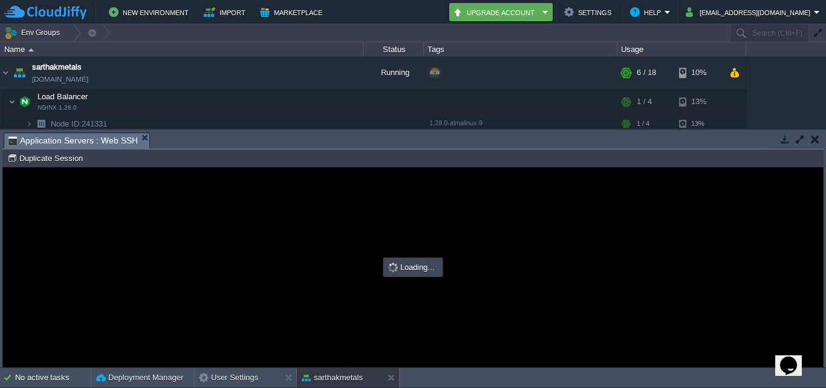
scroll to position [0, 0]
type input "#000000"
